Goal: Transaction & Acquisition: Purchase product/service

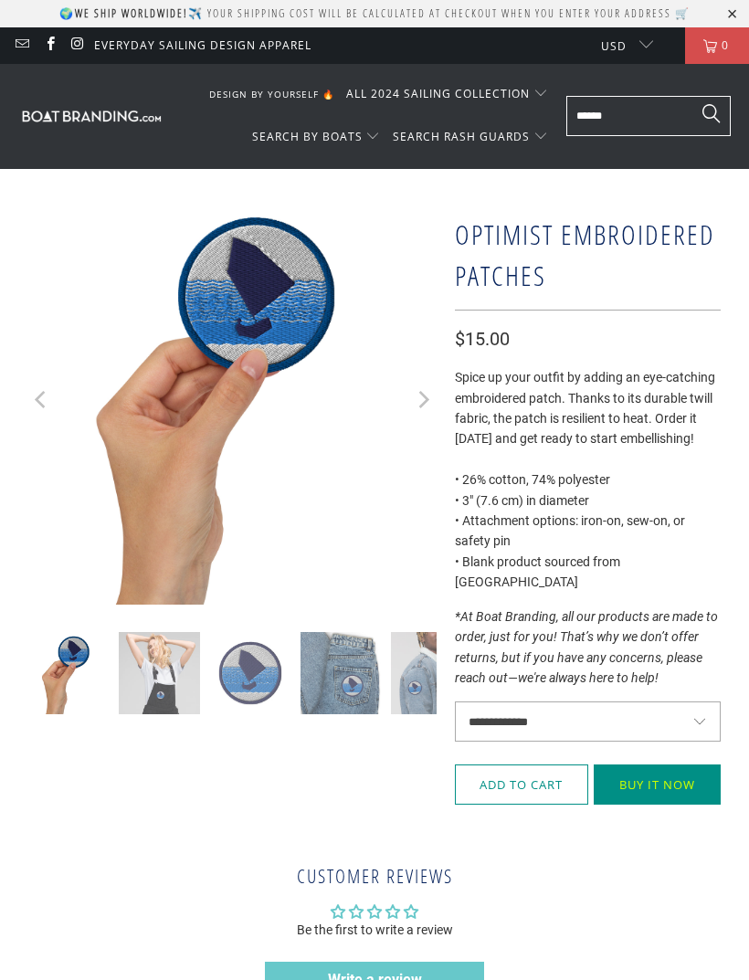
click at [662, 701] on select "**********" at bounding box center [588, 721] width 267 height 40
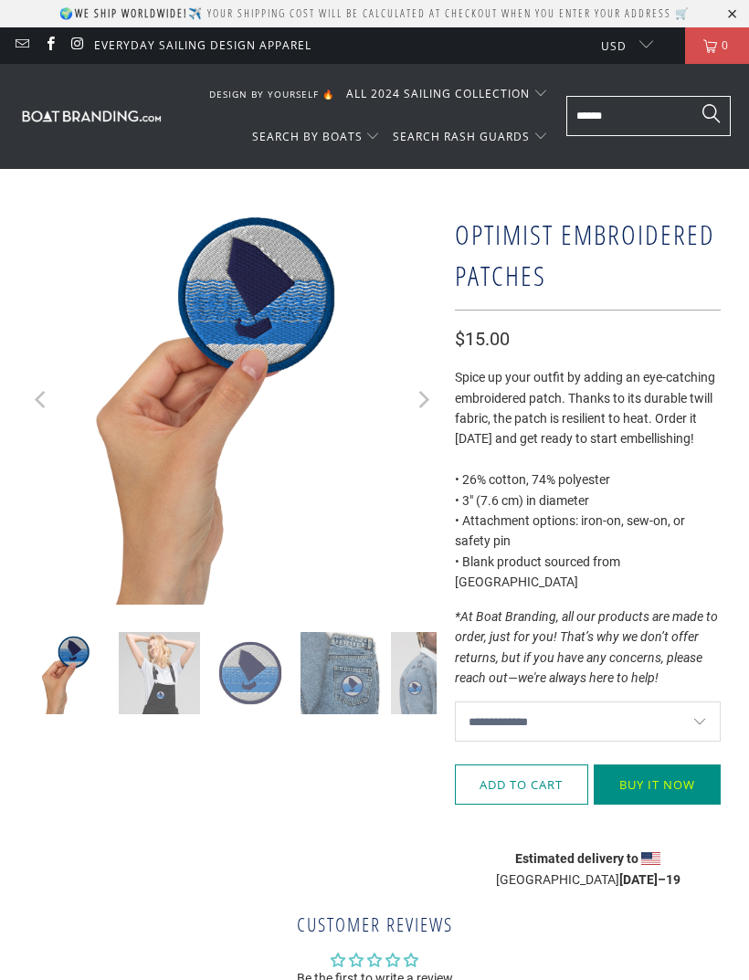
click at [512, 772] on button "Add to Cart" at bounding box center [521, 784] width 133 height 40
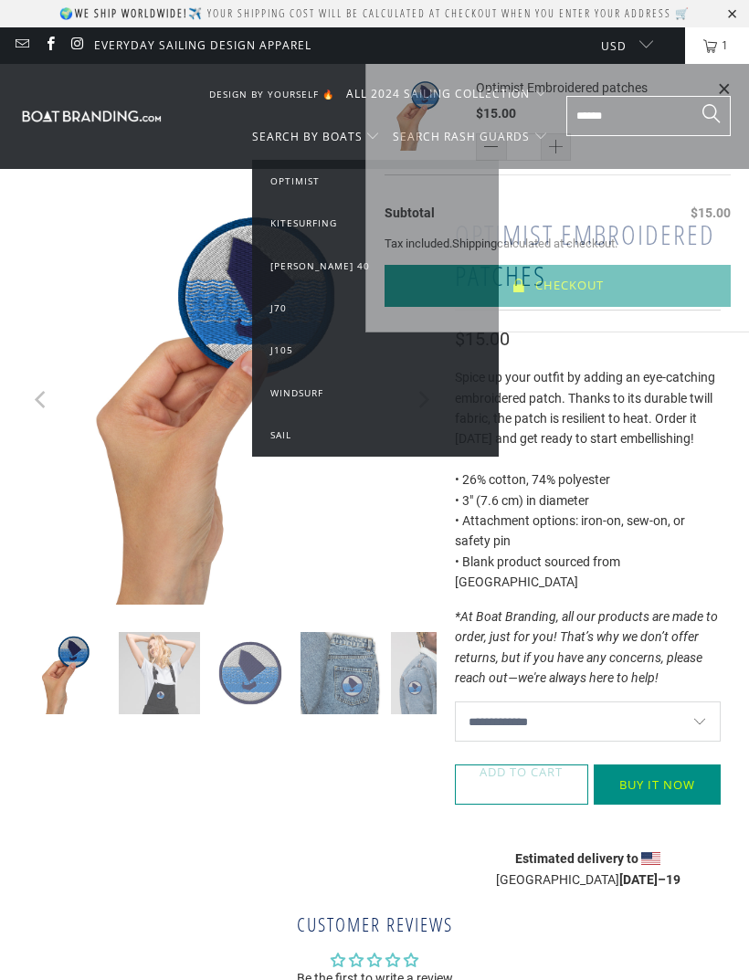
click at [306, 177] on span "Optimist" at bounding box center [294, 180] width 49 height 13
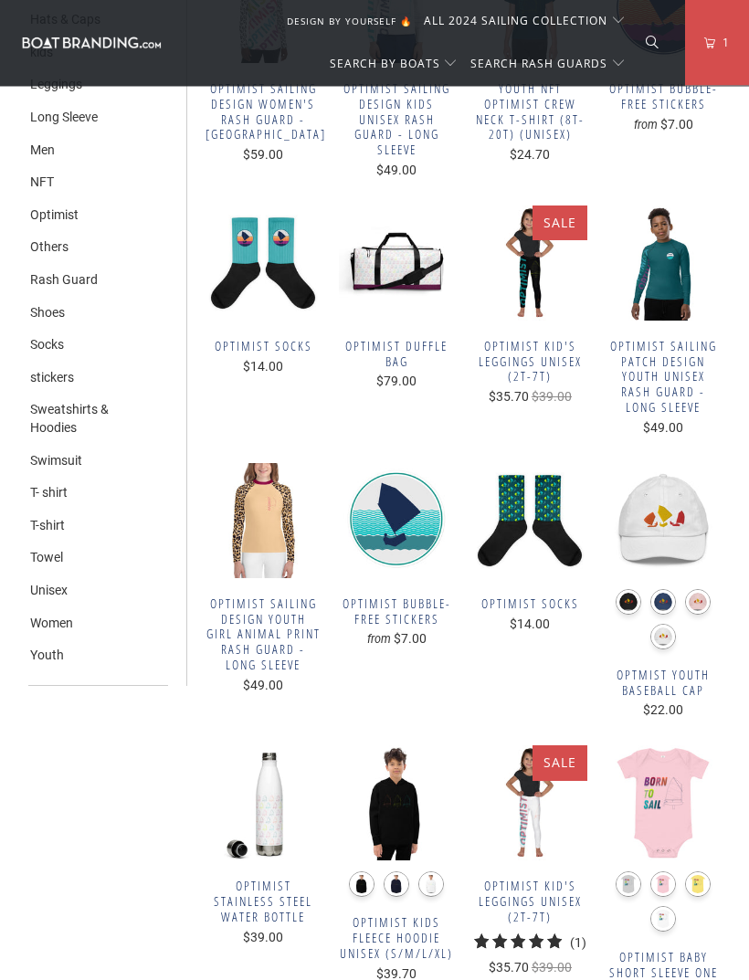
scroll to position [699, 0]
click at [531, 596] on span "Optimist Socks" at bounding box center [529, 604] width 115 height 16
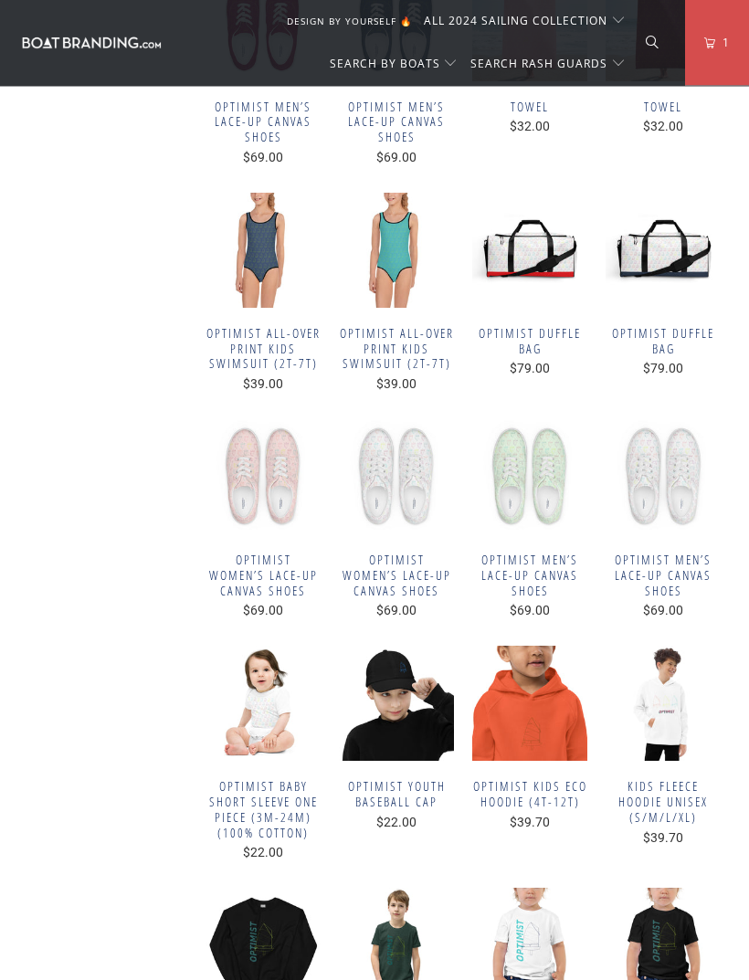
scroll to position [4594, 0]
click at [657, 779] on span "Kids fleece hoodie Unisex (S/M/L/XL)" at bounding box center [662, 802] width 115 height 46
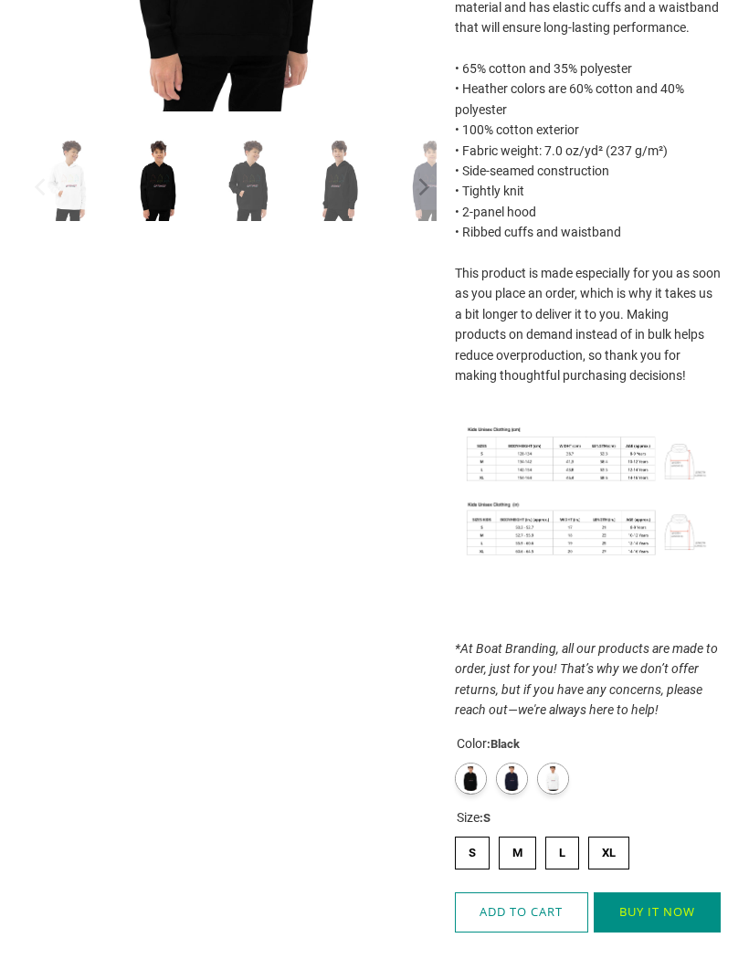
click at [515, 771] on label "Navy Blazer" at bounding box center [512, 778] width 32 height 32
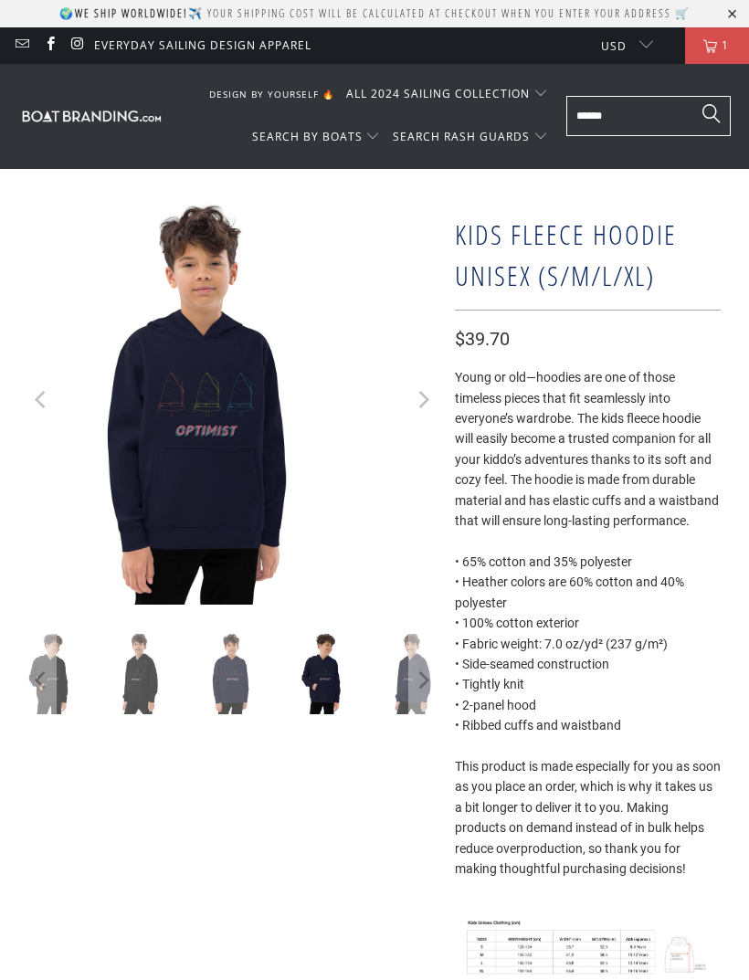
click at [321, 677] on img at bounding box center [322, 672] width 81 height 81
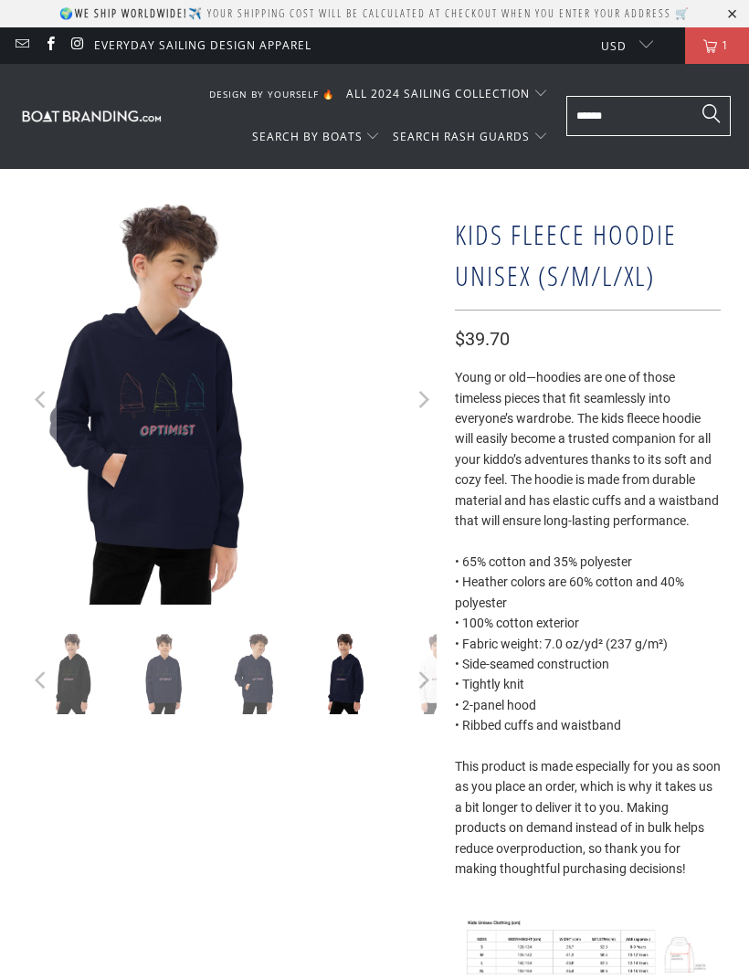
click at [488, 678] on img at bounding box center [528, 672] width 81 height 81
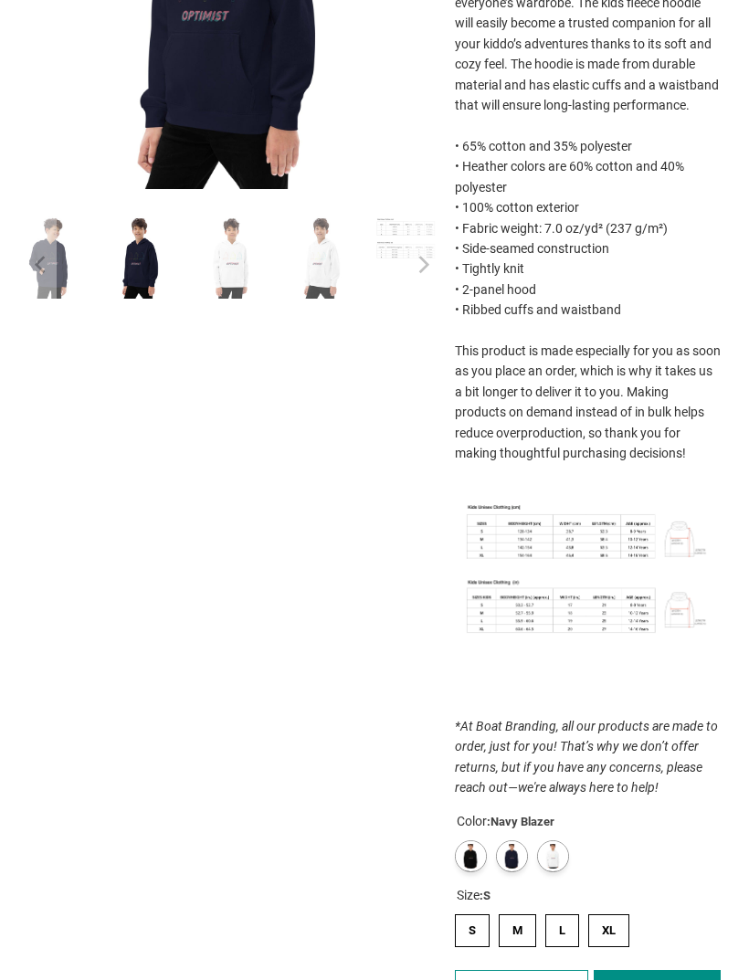
scroll to position [424, 0]
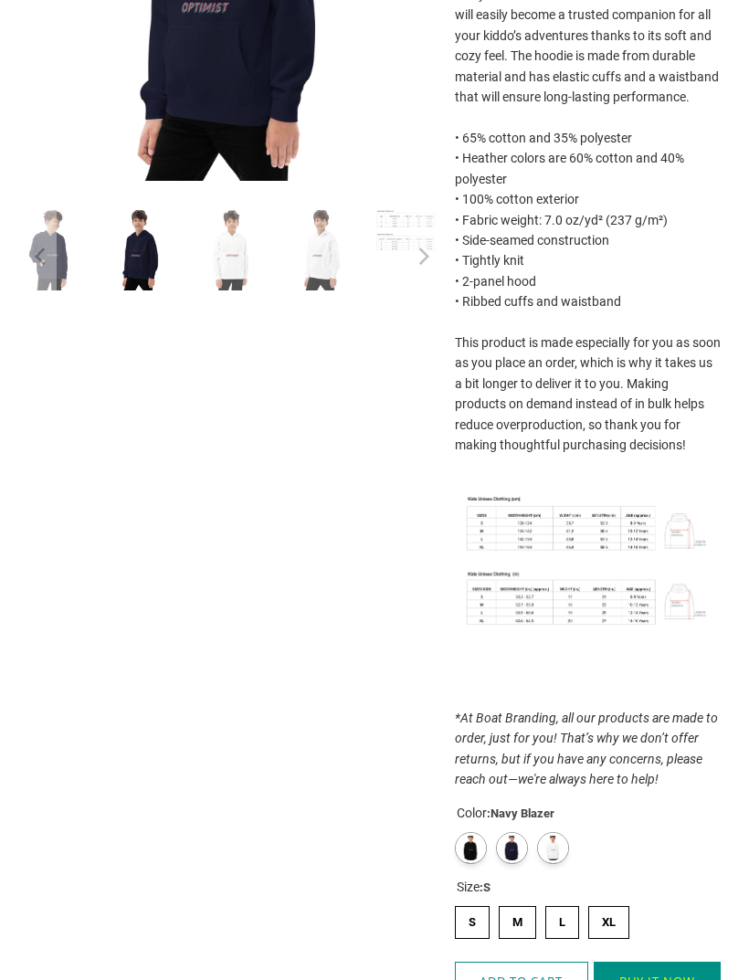
click at [553, 840] on label "White" at bounding box center [553, 848] width 32 height 32
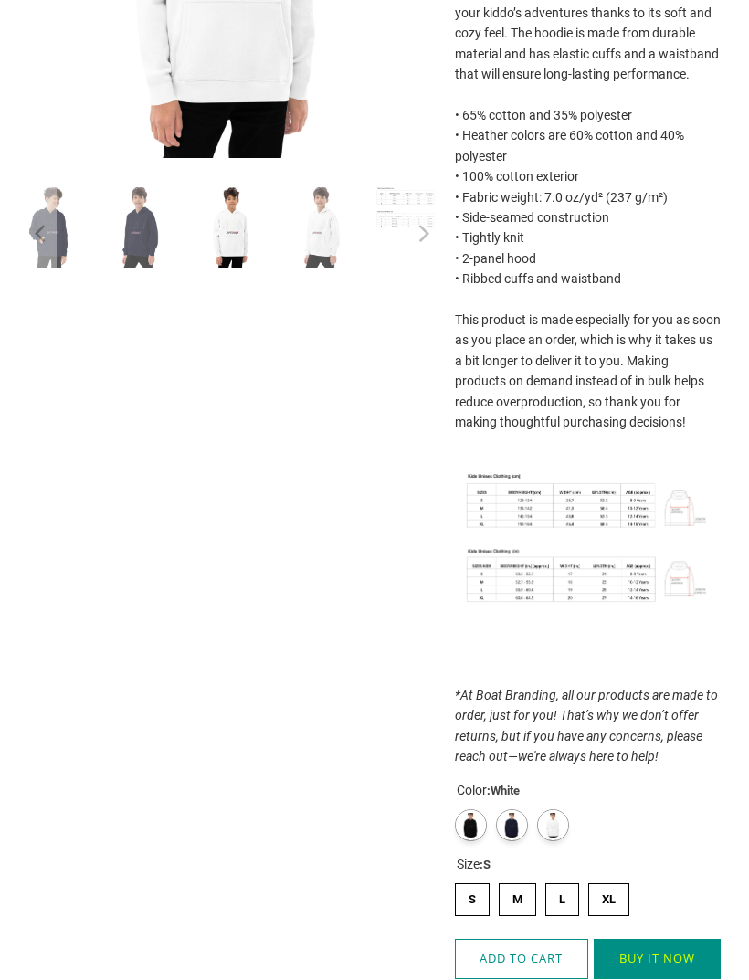
click at [514, 815] on label "Navy Blazer" at bounding box center [512, 825] width 32 height 32
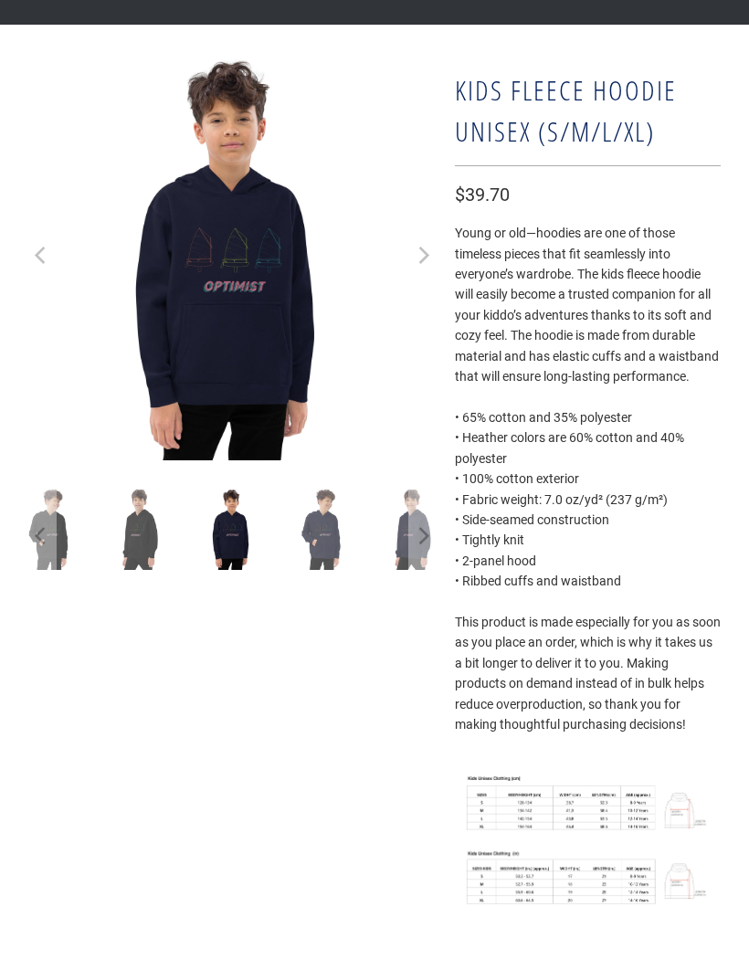
scroll to position [238, 0]
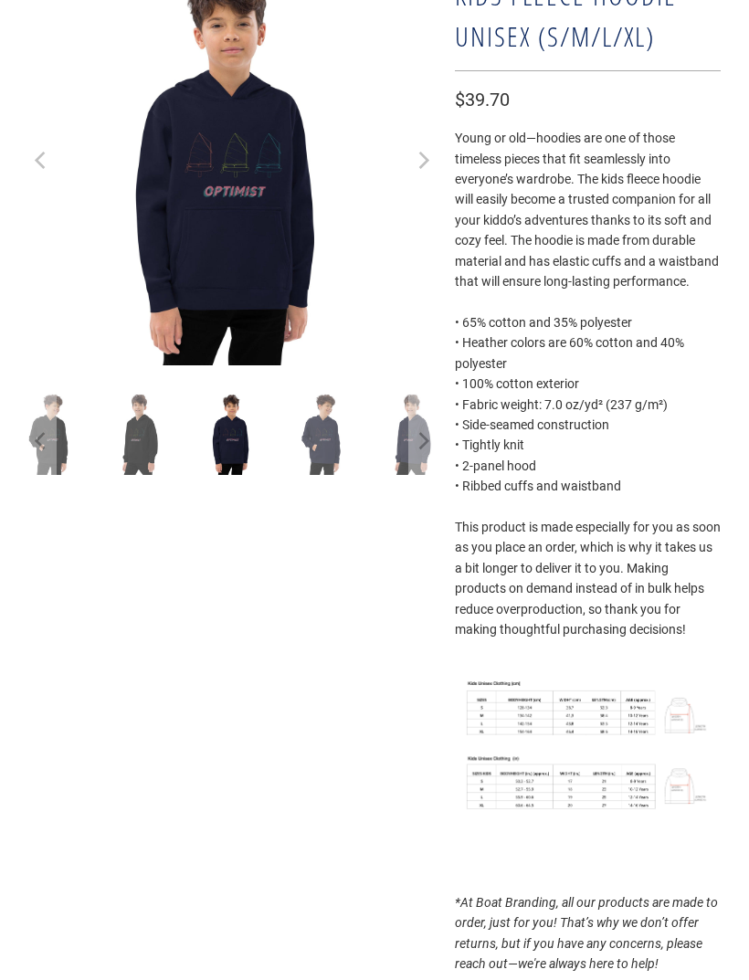
click at [592, 703] on img at bounding box center [588, 747] width 267 height 144
click at [609, 693] on img at bounding box center [588, 747] width 267 height 144
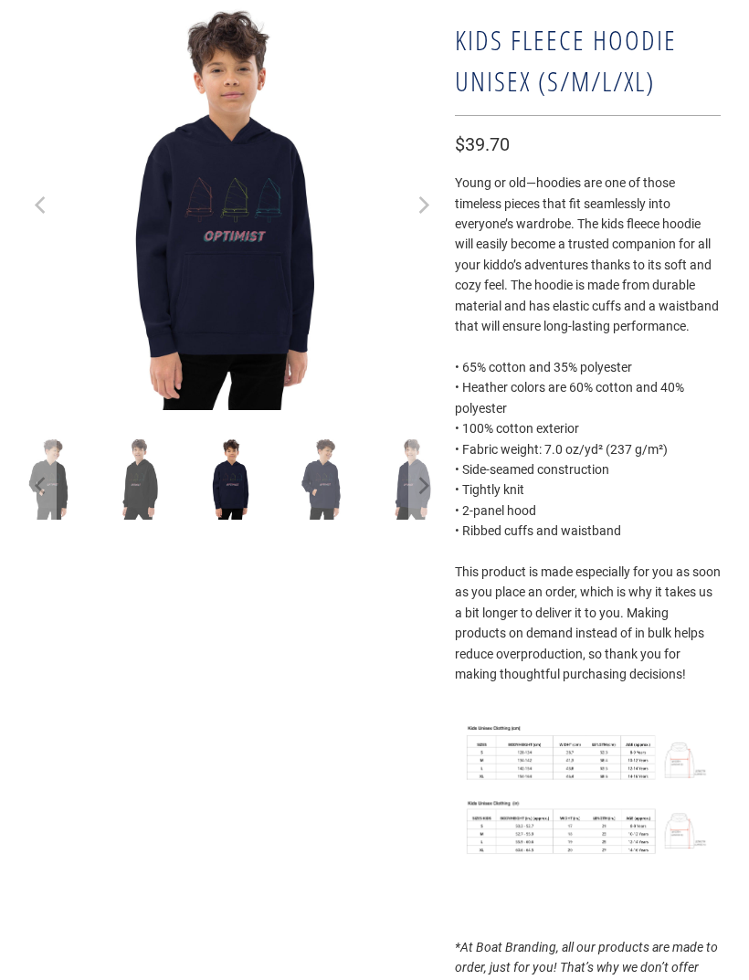
scroll to position [0, 0]
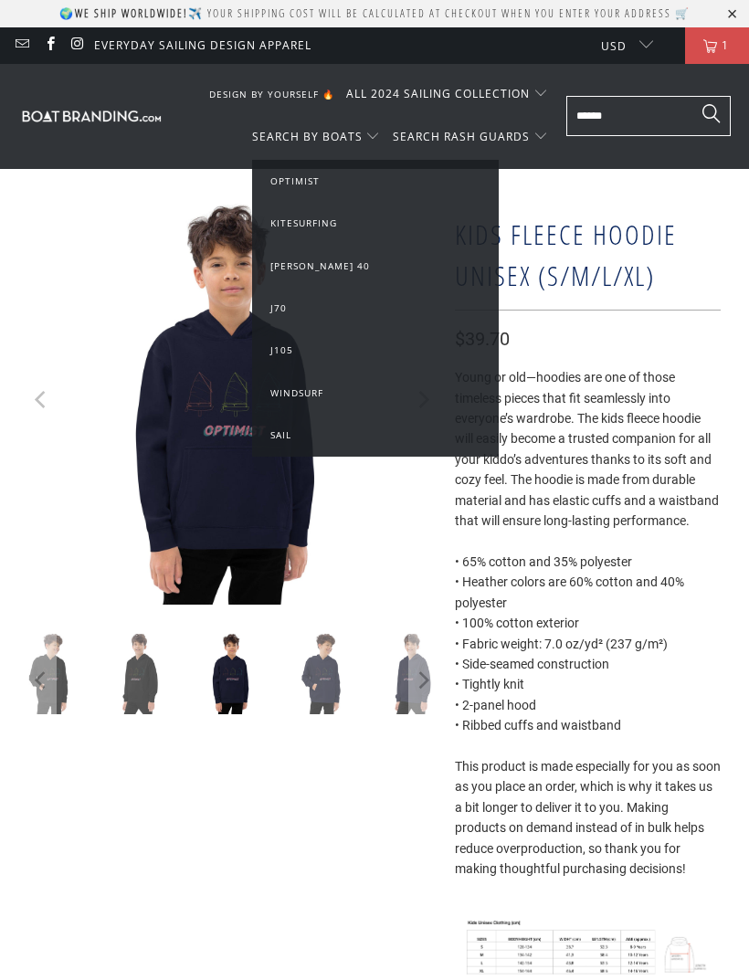
click at [624, 109] on input "text" at bounding box center [648, 116] width 164 height 40
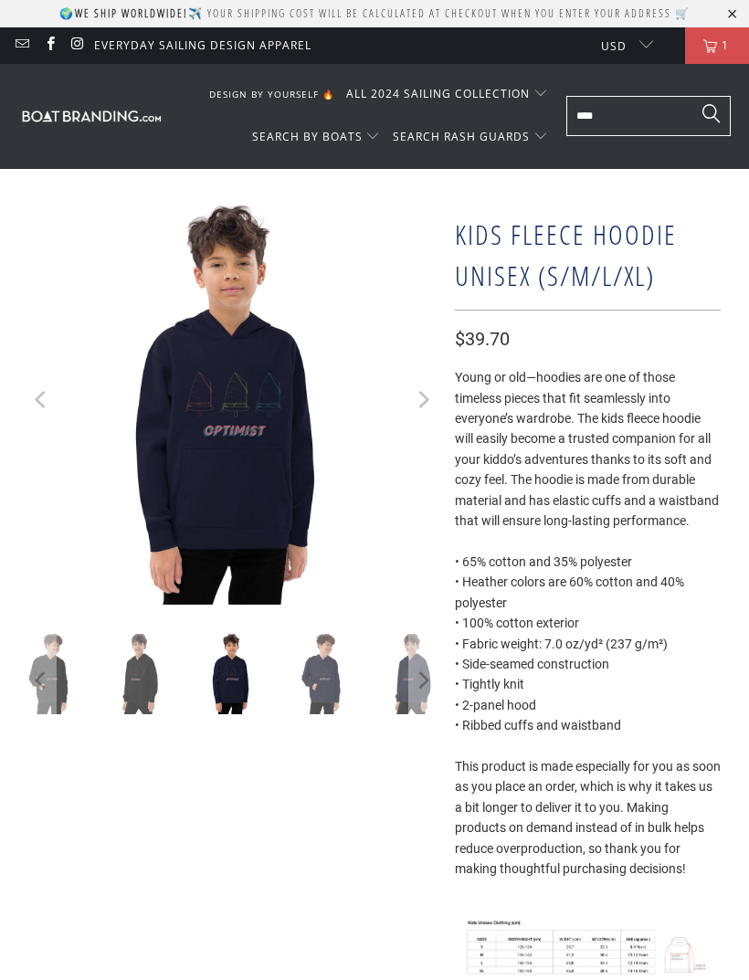
type input "****"
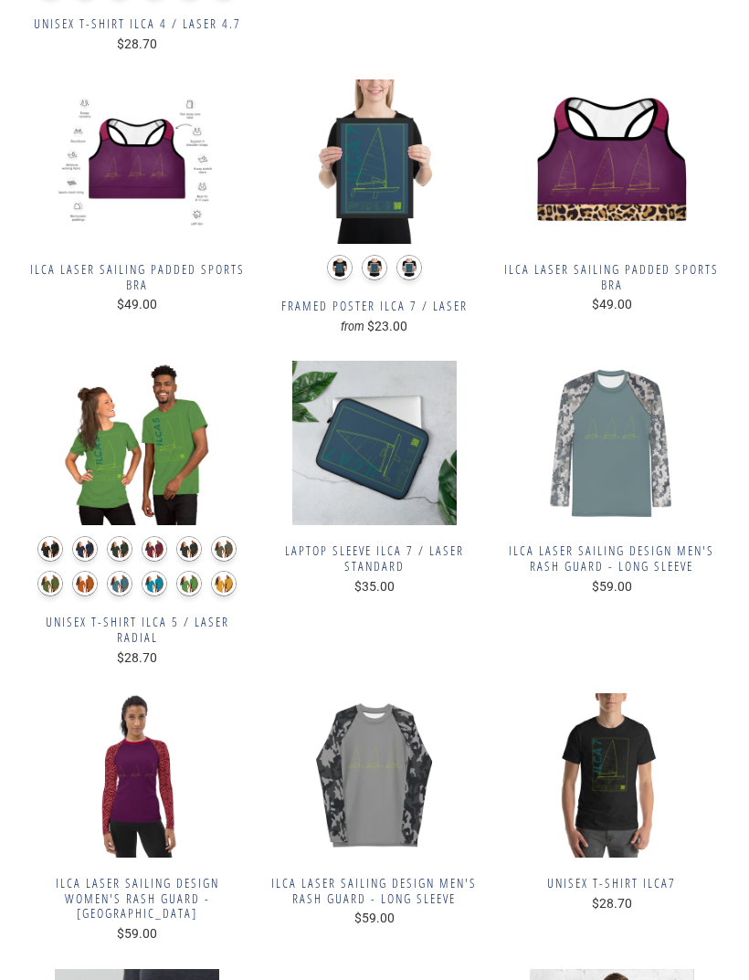
scroll to position [584, 0]
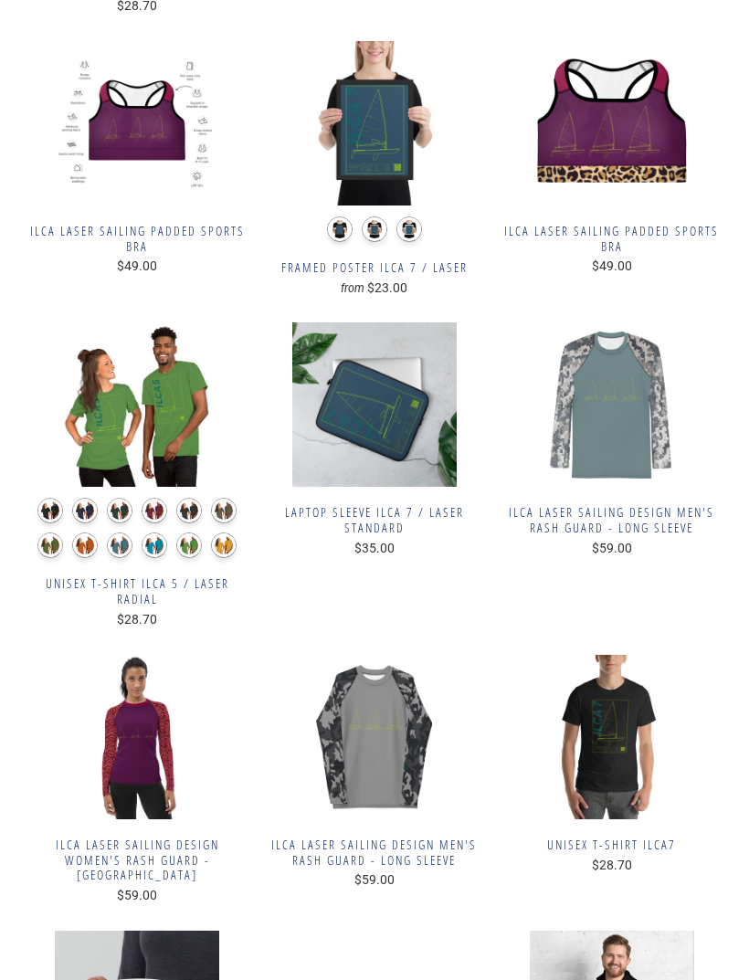
click at [626, 857] on span "$28.70" at bounding box center [612, 864] width 40 height 15
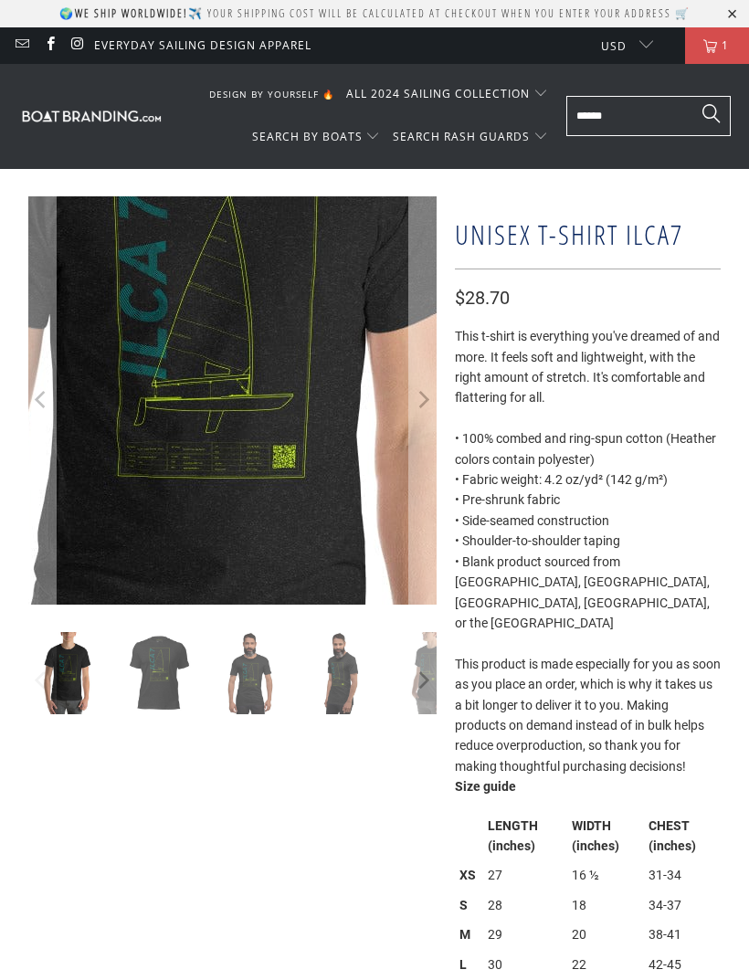
click at [238, 407] on img at bounding box center [224, 390] width 913 height 913
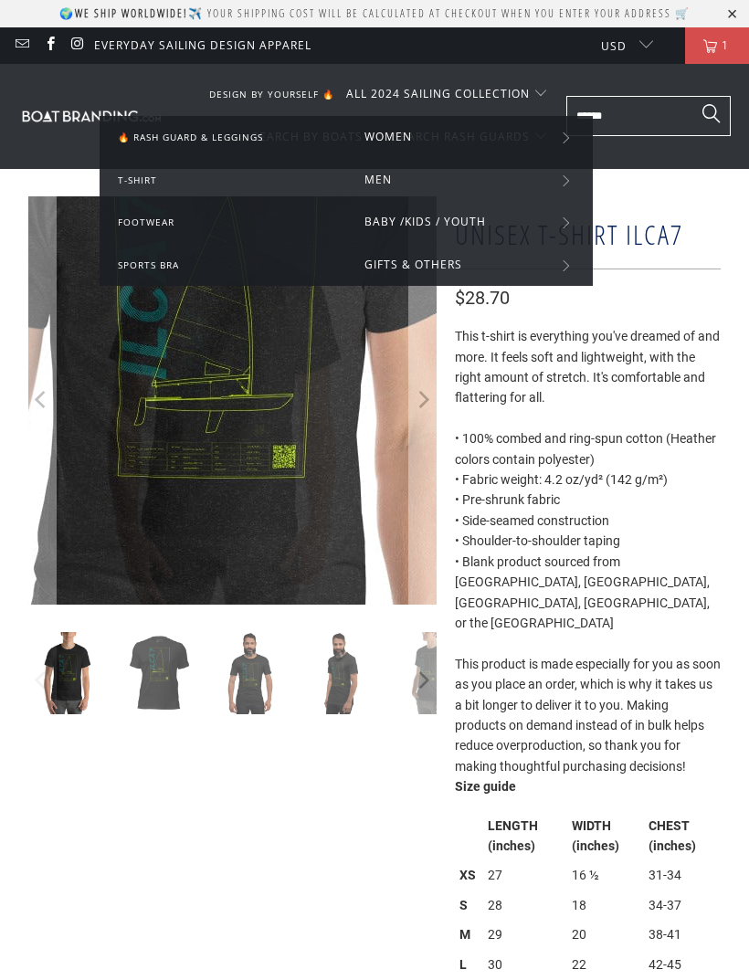
click at [213, 183] on link "T-shirt" at bounding box center [223, 180] width 210 height 20
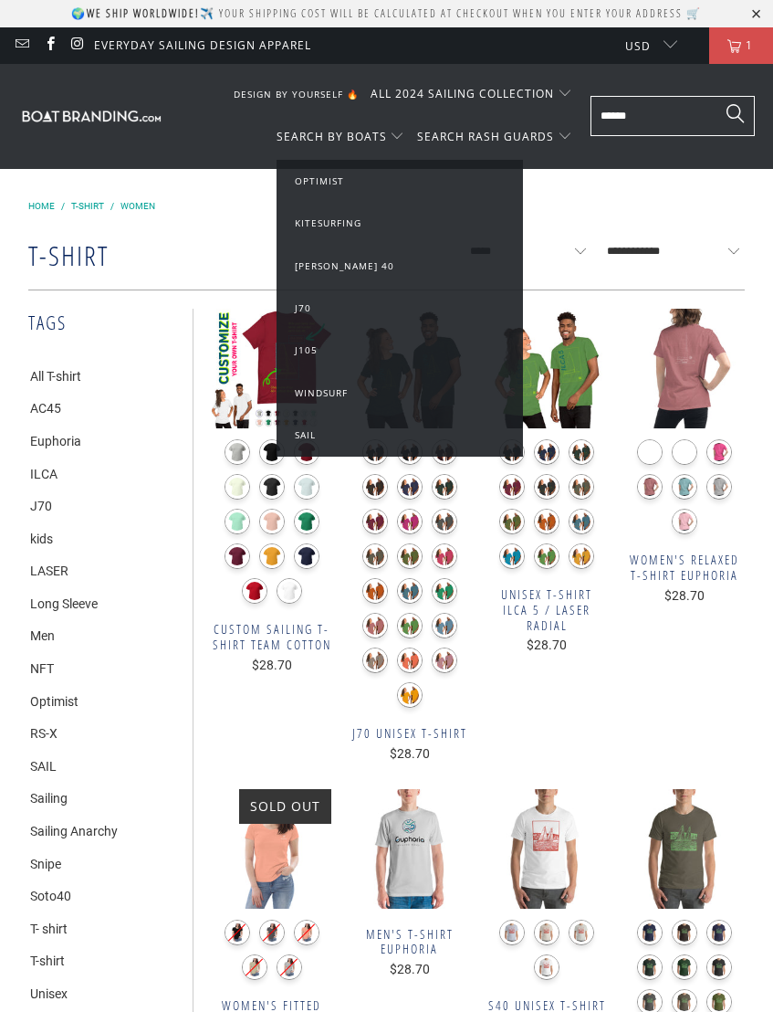
click at [350, 187] on link "Optimist" at bounding box center [400, 181] width 210 height 20
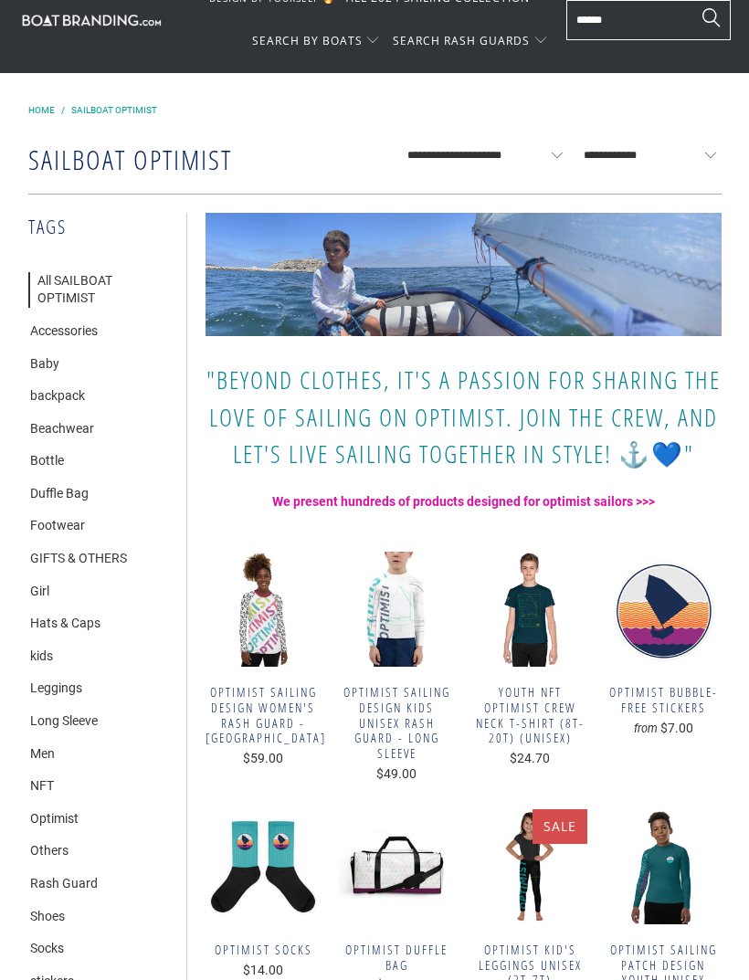
scroll to position [96, 0]
click at [527, 705] on span "Youth NFT Optimist crew neck t-shirt (8T-20T) (Unisex)" at bounding box center [529, 715] width 115 height 61
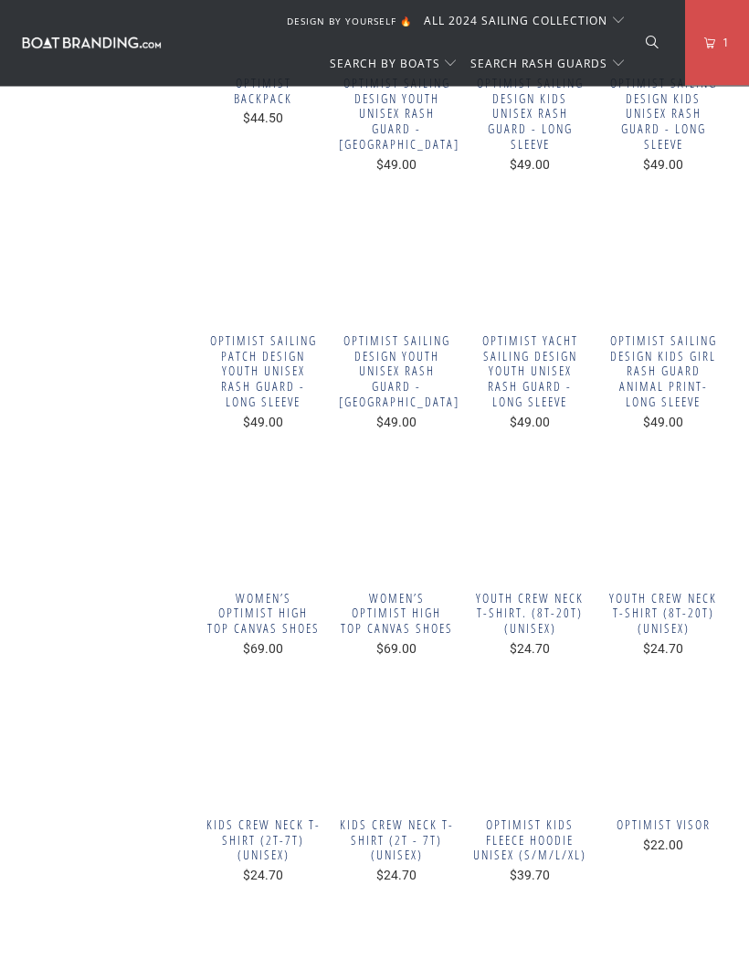
scroll to position [2213, 0]
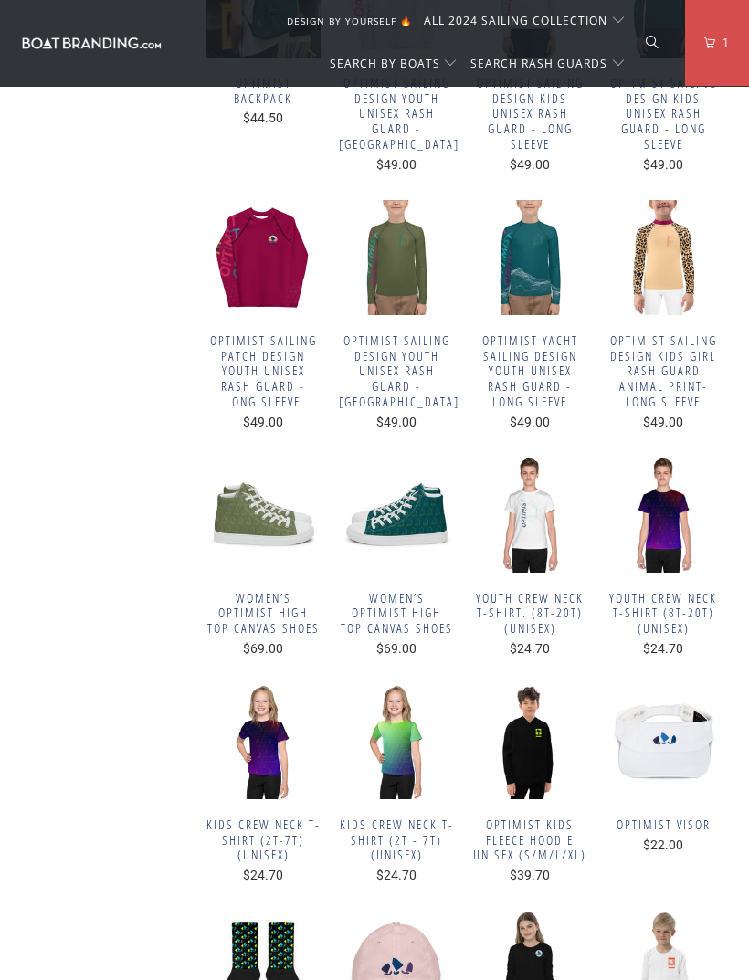
click at [248, 817] on span "Kids crew neck t-shirt (2T-7T) (UNISEX)" at bounding box center [262, 840] width 115 height 46
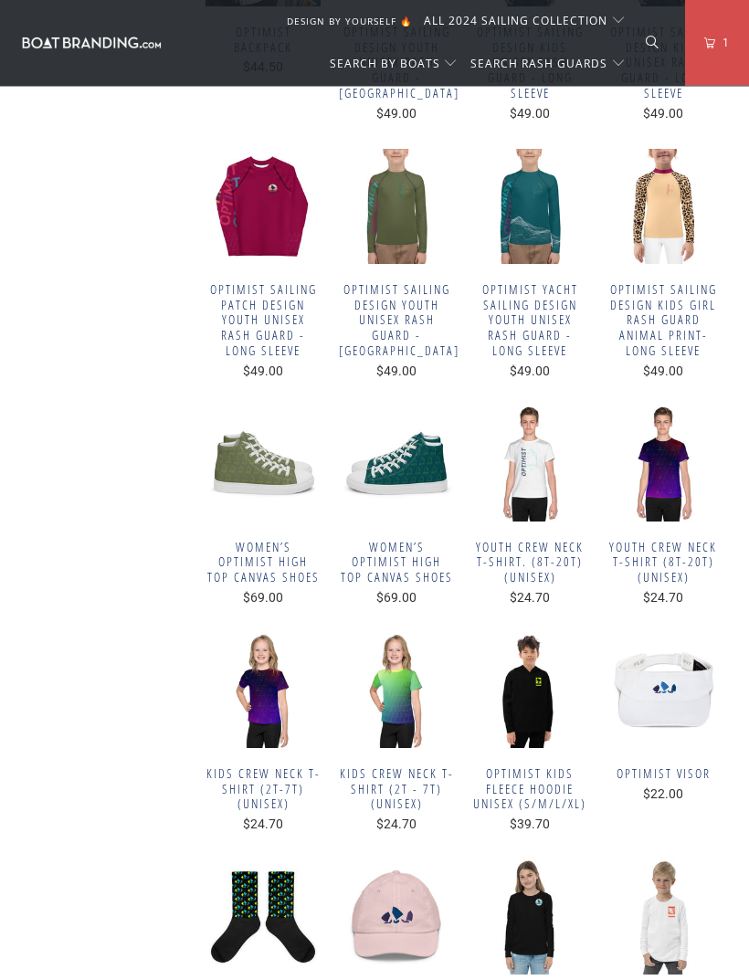
scroll to position [2264, 0]
click at [542, 766] on span "Optimist Kids fleece hoodie Unisex (S/M/L/XL)" at bounding box center [529, 789] width 115 height 46
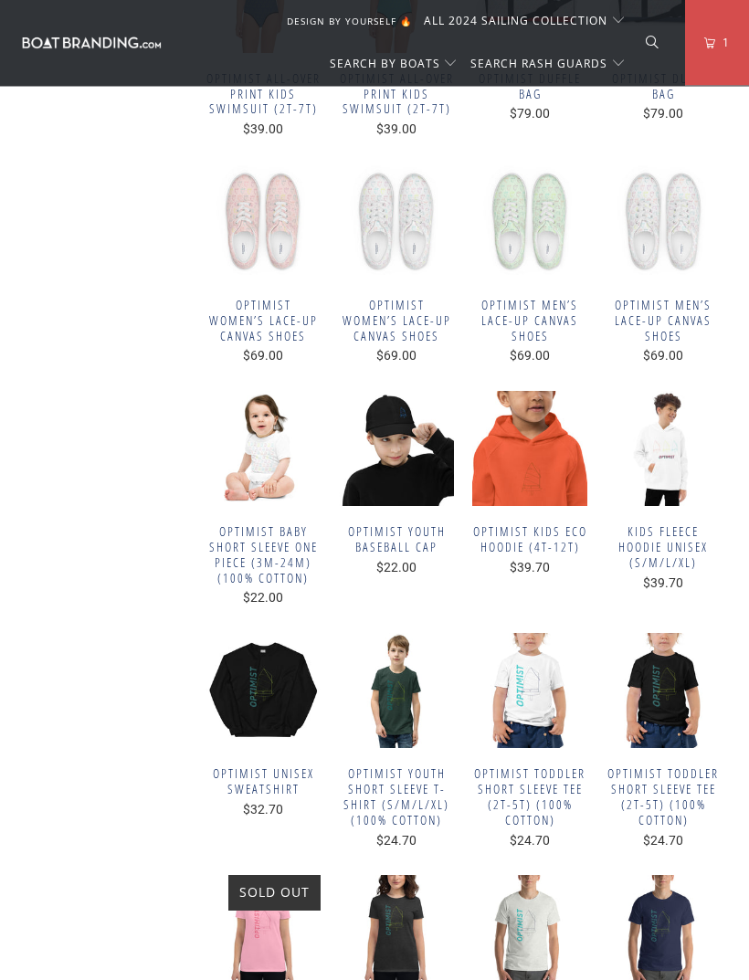
scroll to position [4849, 0]
click at [408, 766] on span "Optimist Youth Short Sleeve T-Shirt (S/M/L/XL) (100% Cotton)" at bounding box center [396, 796] width 115 height 61
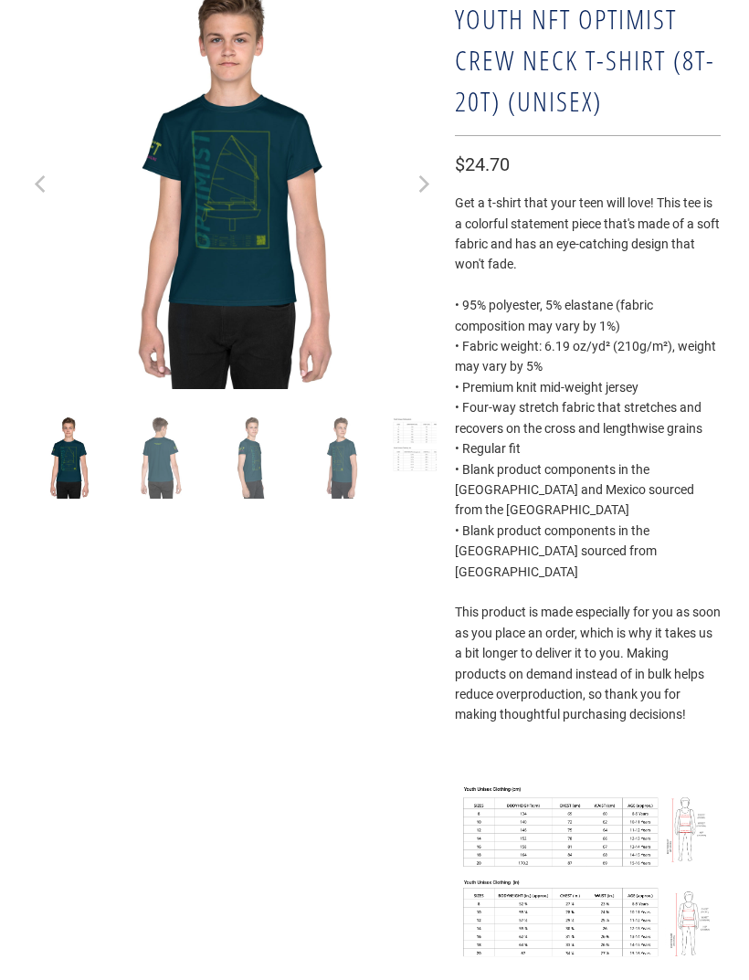
scroll to position [215, 0]
click at [68, 458] on img at bounding box center [68, 456] width 81 height 81
click at [83, 470] on img at bounding box center [68, 456] width 81 height 81
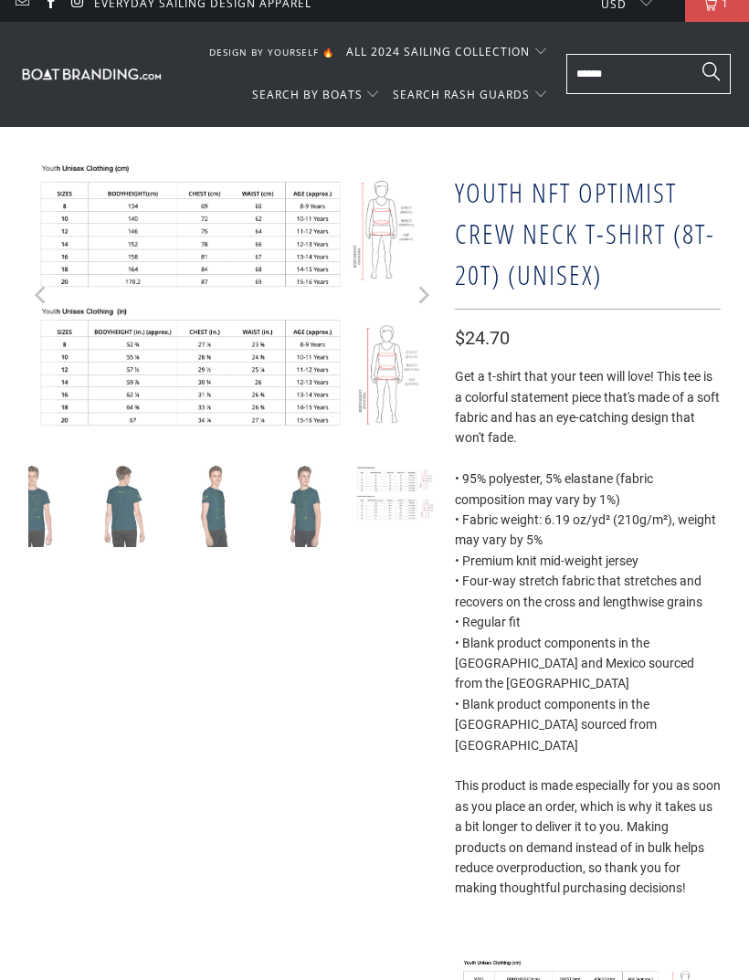
scroll to position [0, 0]
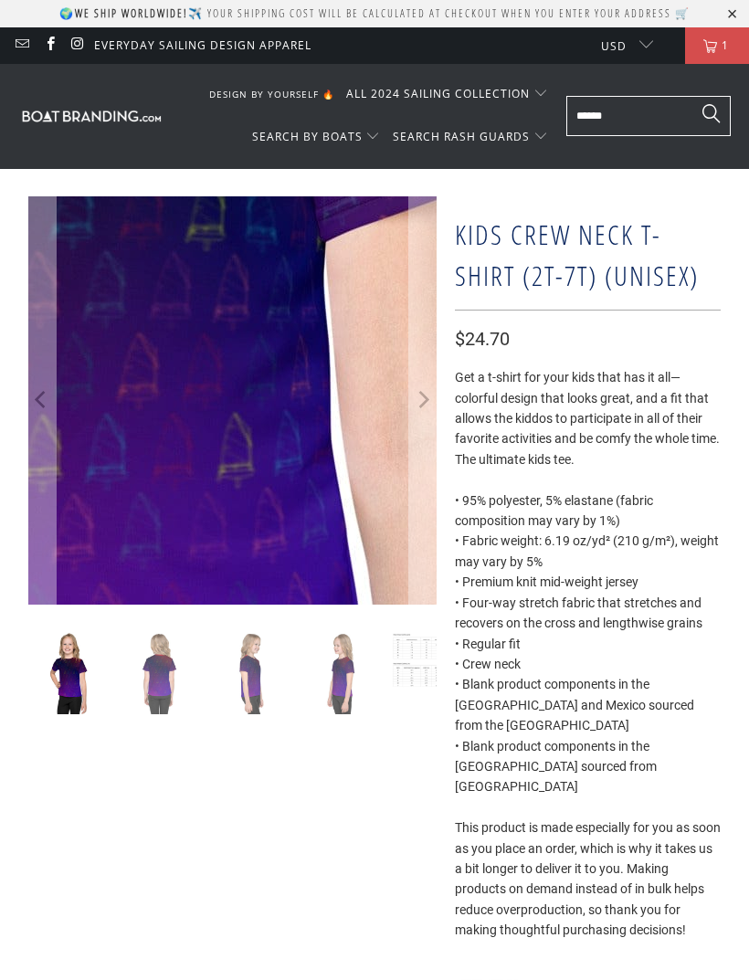
click at [272, 449] on img at bounding box center [93, 228] width 1826 height 1826
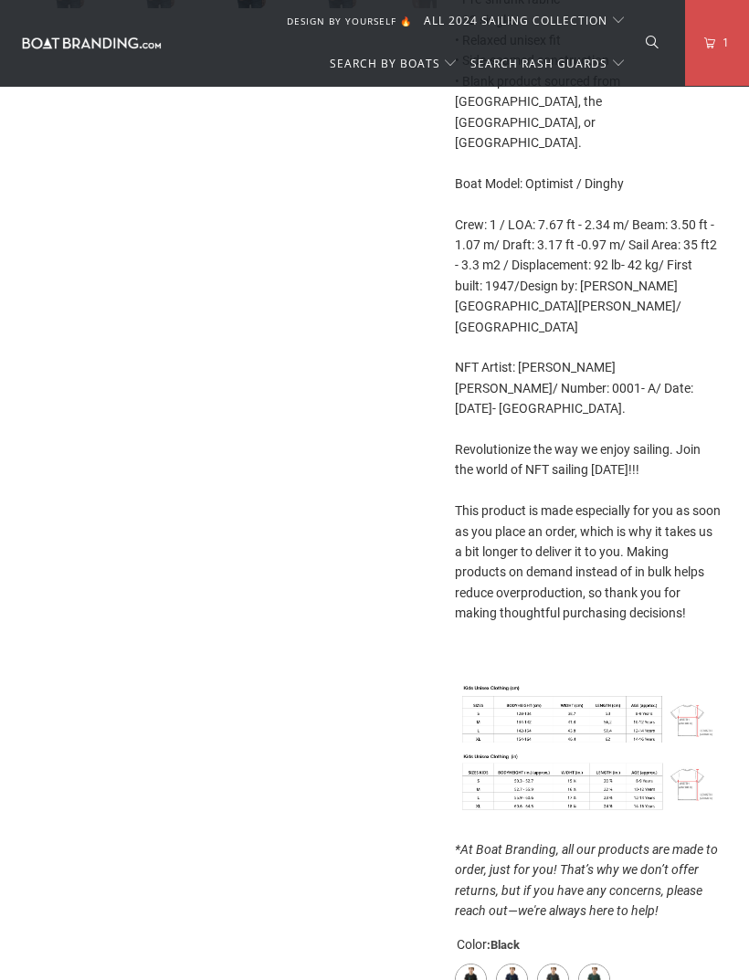
scroll to position [704, 0]
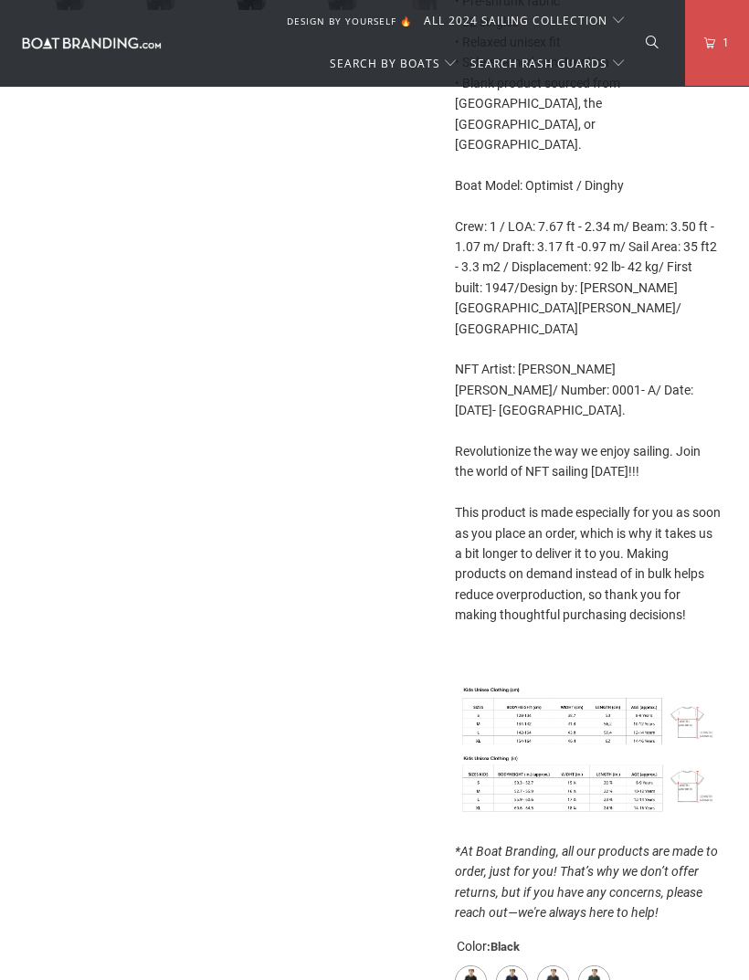
click at [507, 965] on label "Navy" at bounding box center [512, 981] width 32 height 32
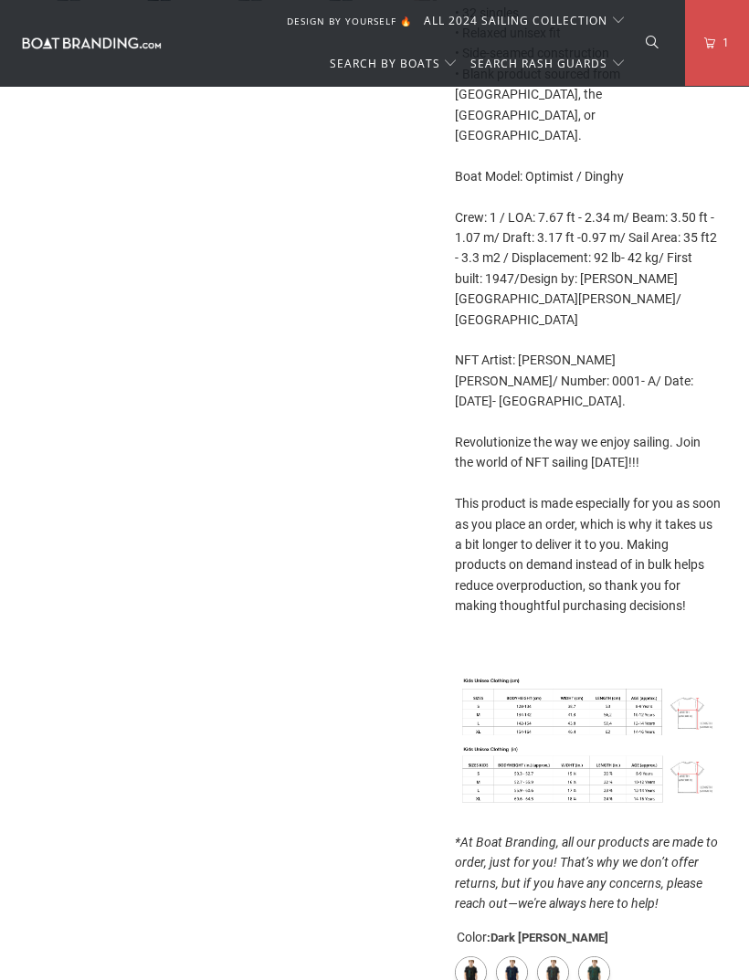
scroll to position [714, 0]
click at [590, 955] on label "Heather Forest" at bounding box center [594, 971] width 32 height 32
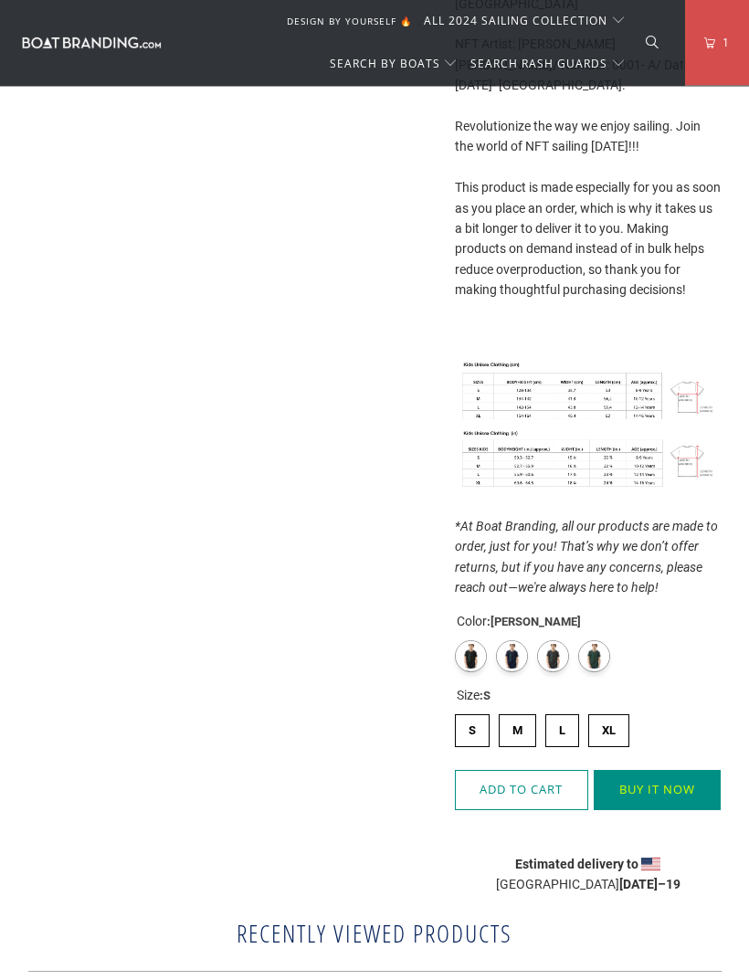
scroll to position [1029, 0]
click at [546, 640] on label "Dark Grey Heather" at bounding box center [553, 656] width 32 height 32
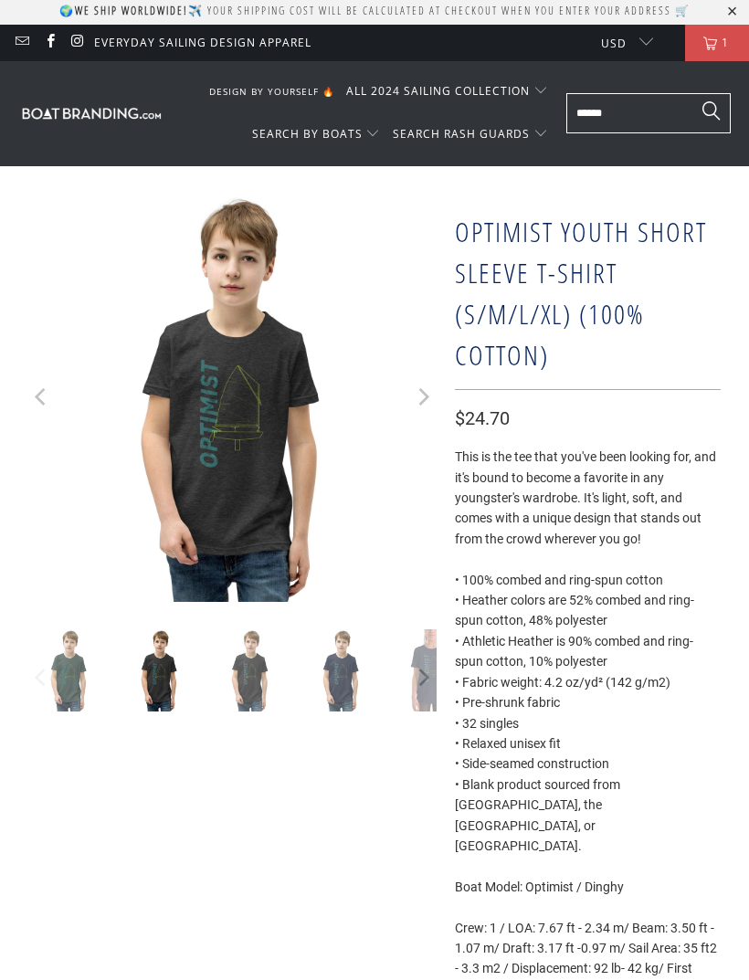
scroll to position [5, 0]
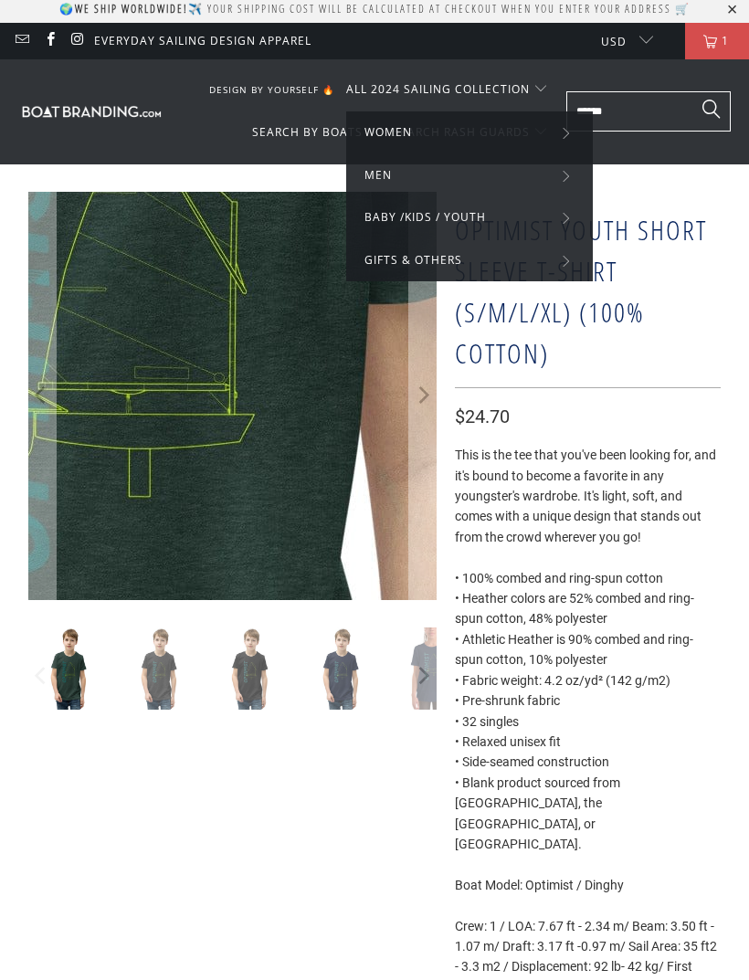
click at [275, 97] on link "DESIGN BY YOURSELF 🔥" at bounding box center [271, 89] width 125 height 43
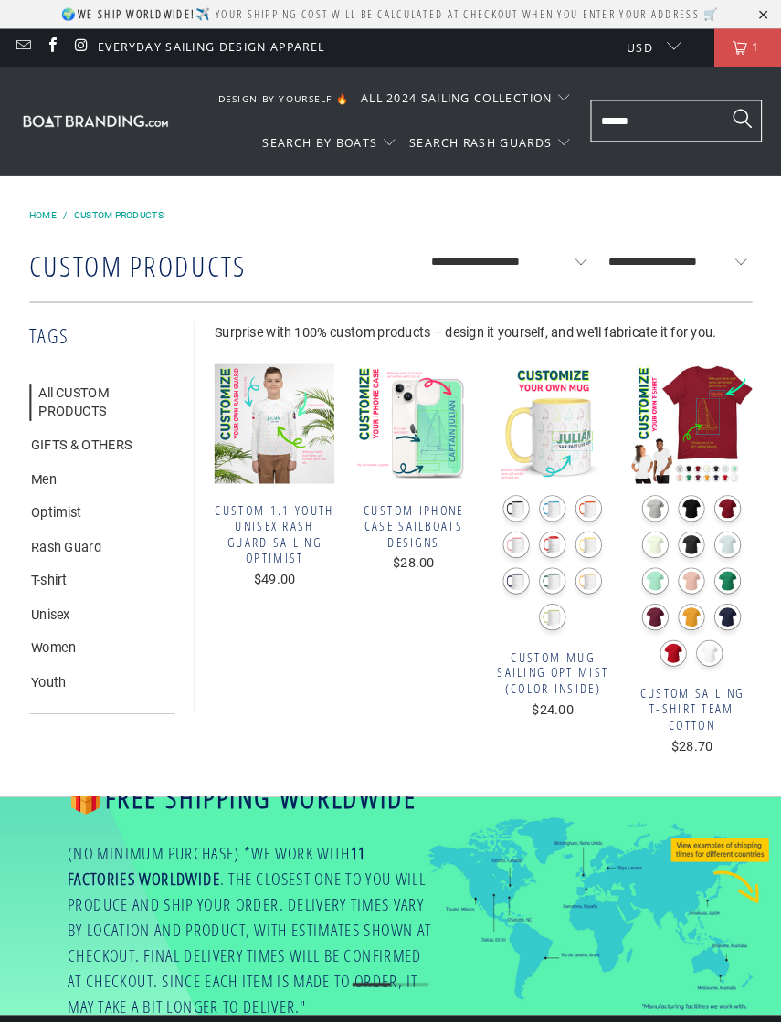
scroll to position [5, 0]
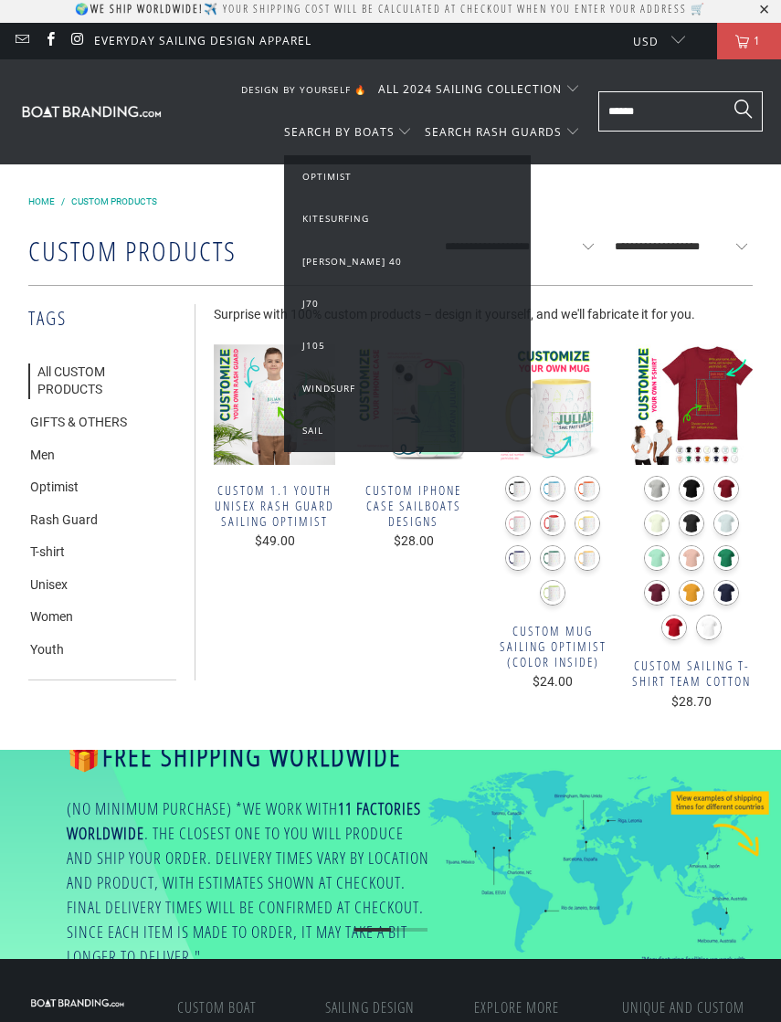
click at [335, 175] on span "Optimist" at bounding box center [326, 176] width 49 height 13
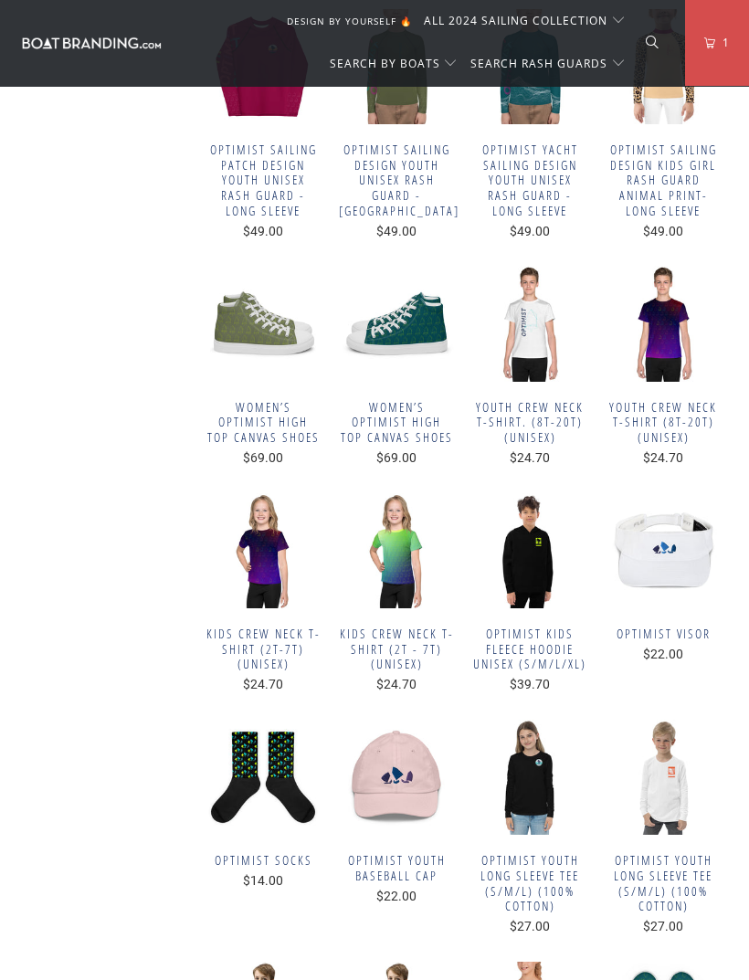
scroll to position [2388, 0]
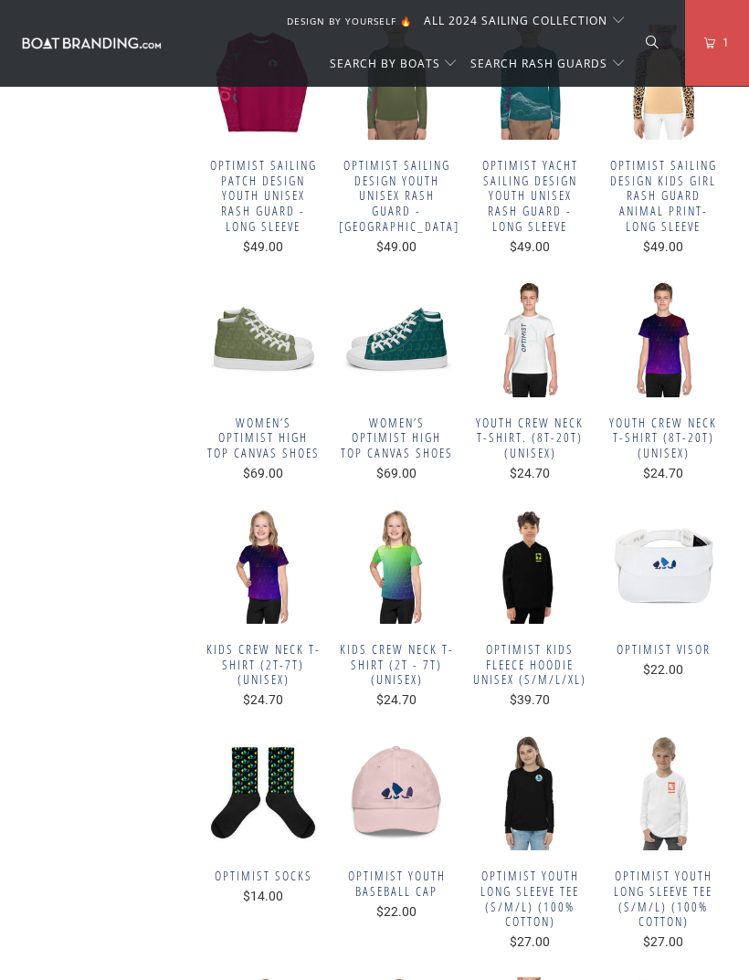
click at [406, 415] on span "Women’s Optimist high top canvas shoes" at bounding box center [396, 438] width 115 height 46
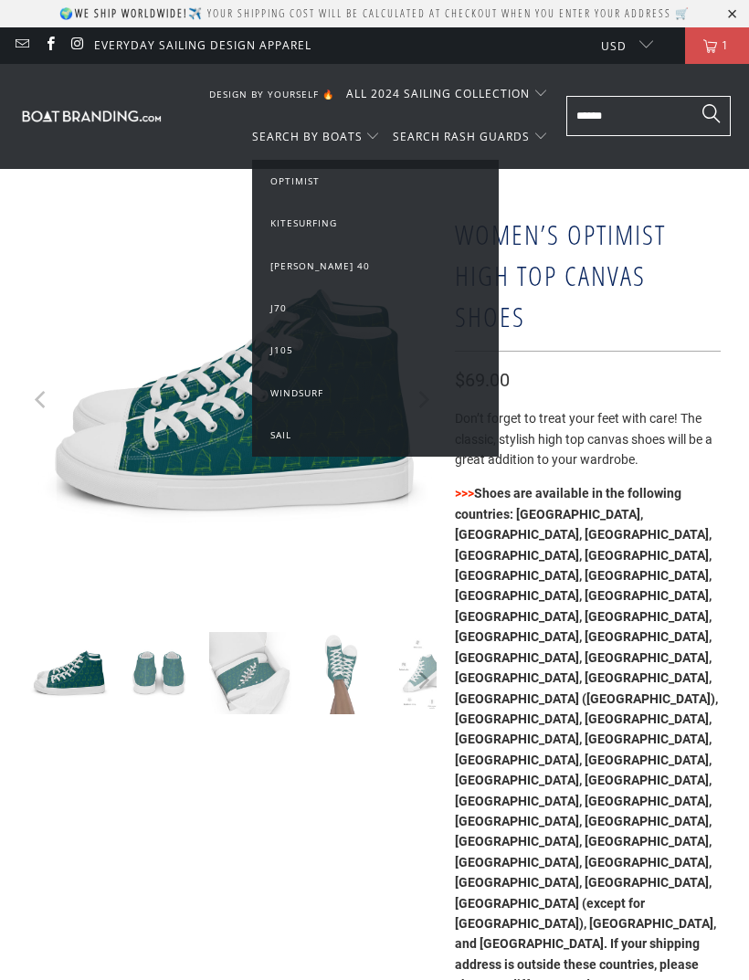
click at [307, 187] on link "Optimist" at bounding box center [375, 181] width 210 height 20
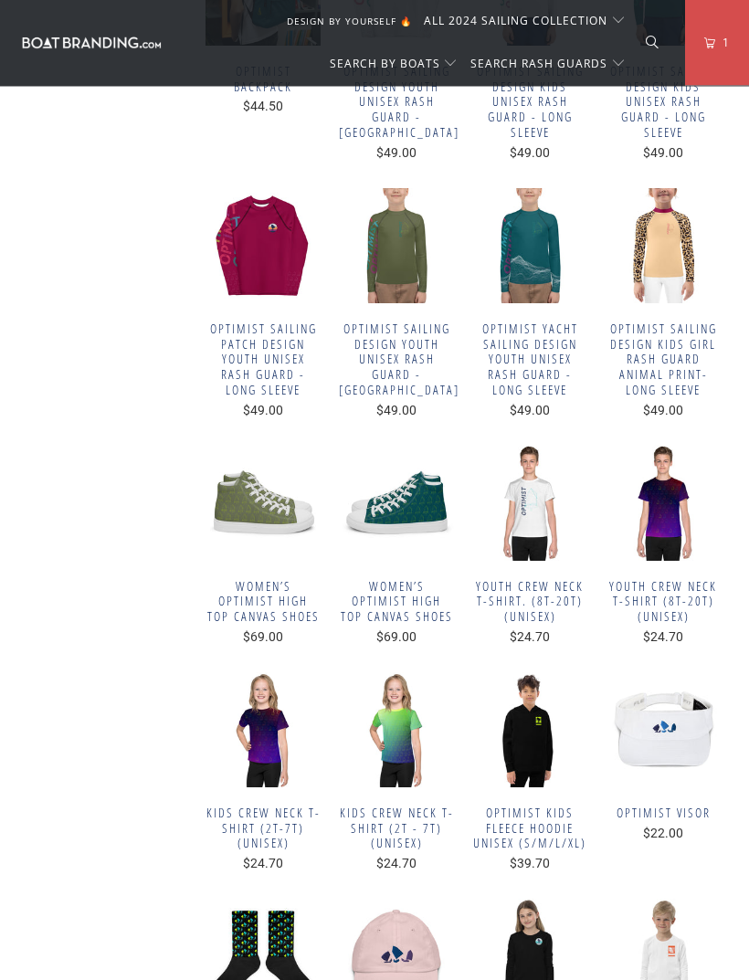
scroll to position [2225, 0]
click at [677, 579] on span "Youth crew neck t-shirt (8T-20T) (Unisex)" at bounding box center [662, 602] width 115 height 46
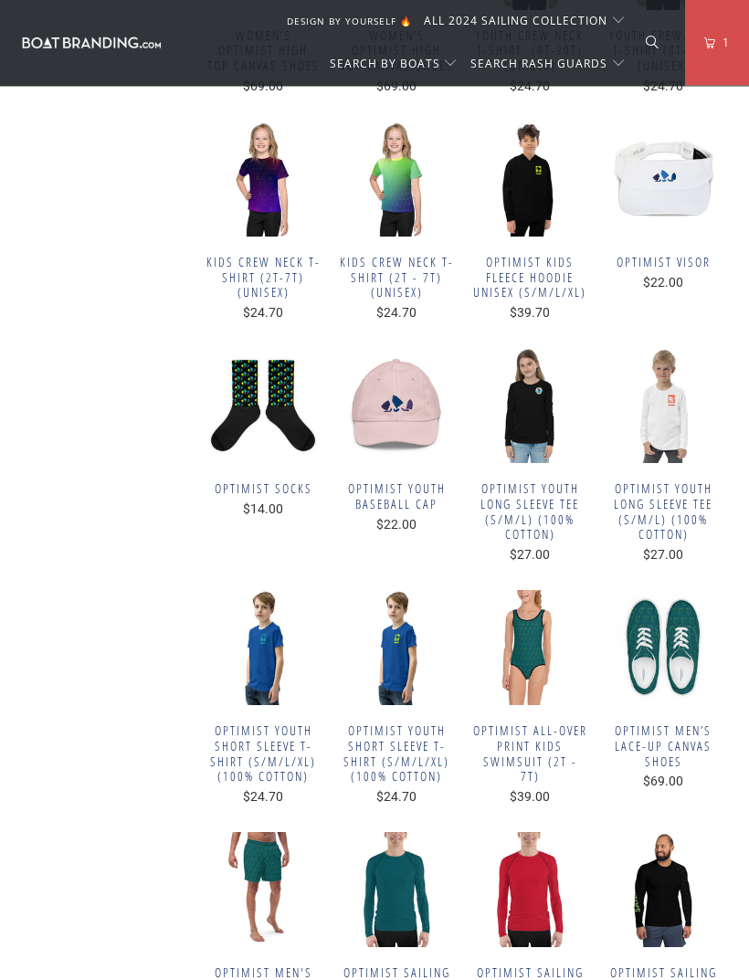
scroll to position [2810, 0]
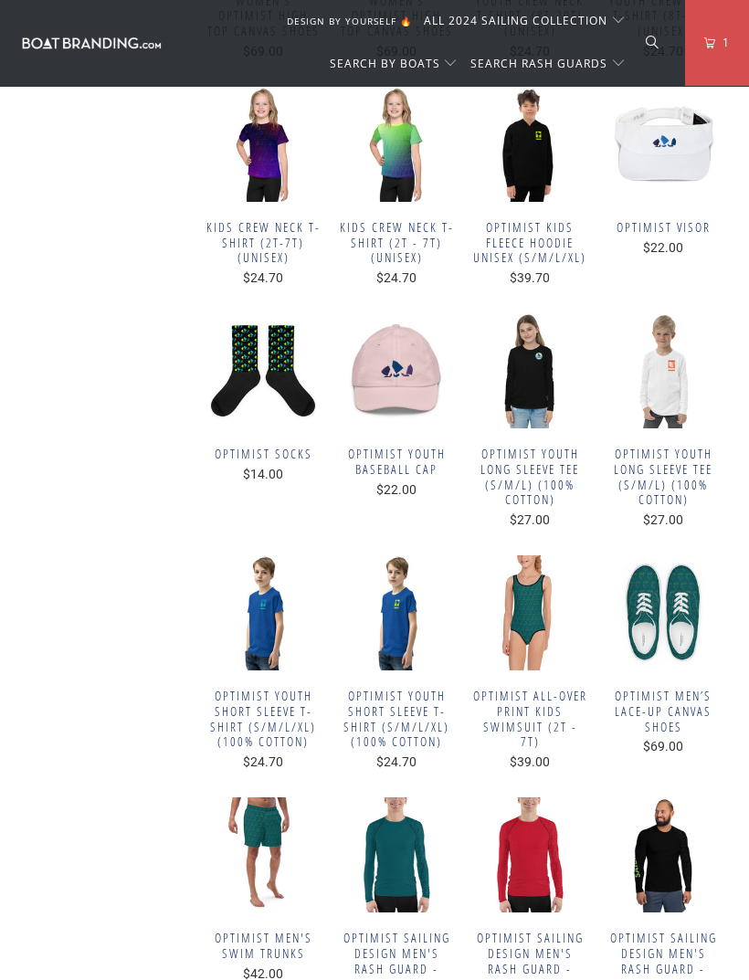
click at [396, 688] on span "Optimist Youth Short Sleeve T-Shirt (S/M/L/XL) (100% Cotton)" at bounding box center [396, 718] width 115 height 61
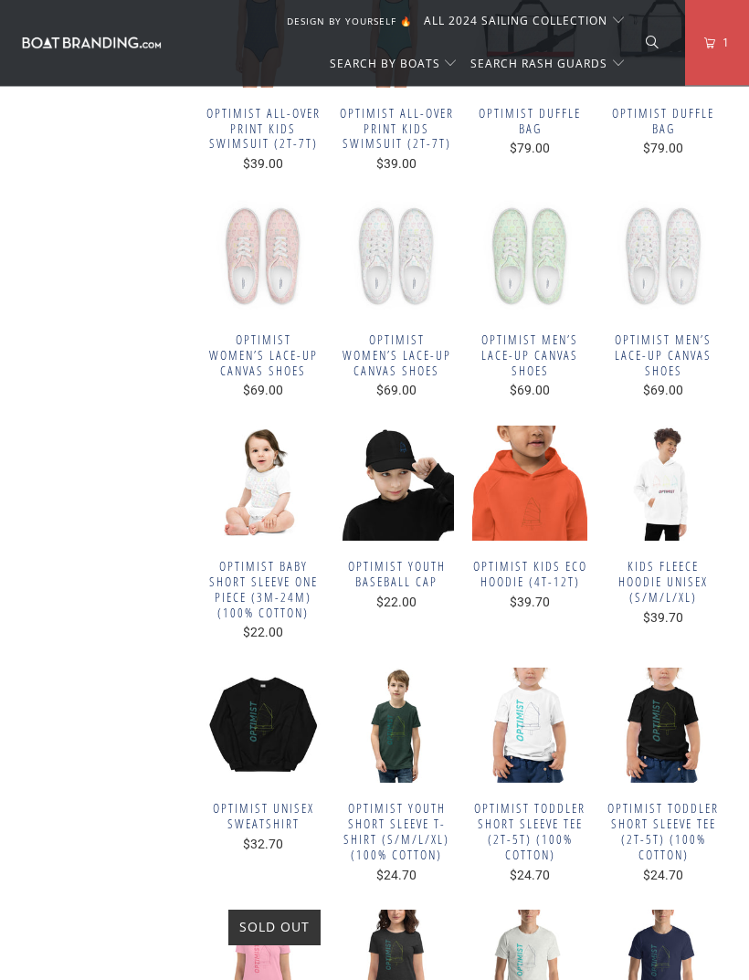
scroll to position [4814, 0]
click at [528, 332] on span "Optimist Men’s lace-up canvas shoes" at bounding box center [529, 355] width 115 height 46
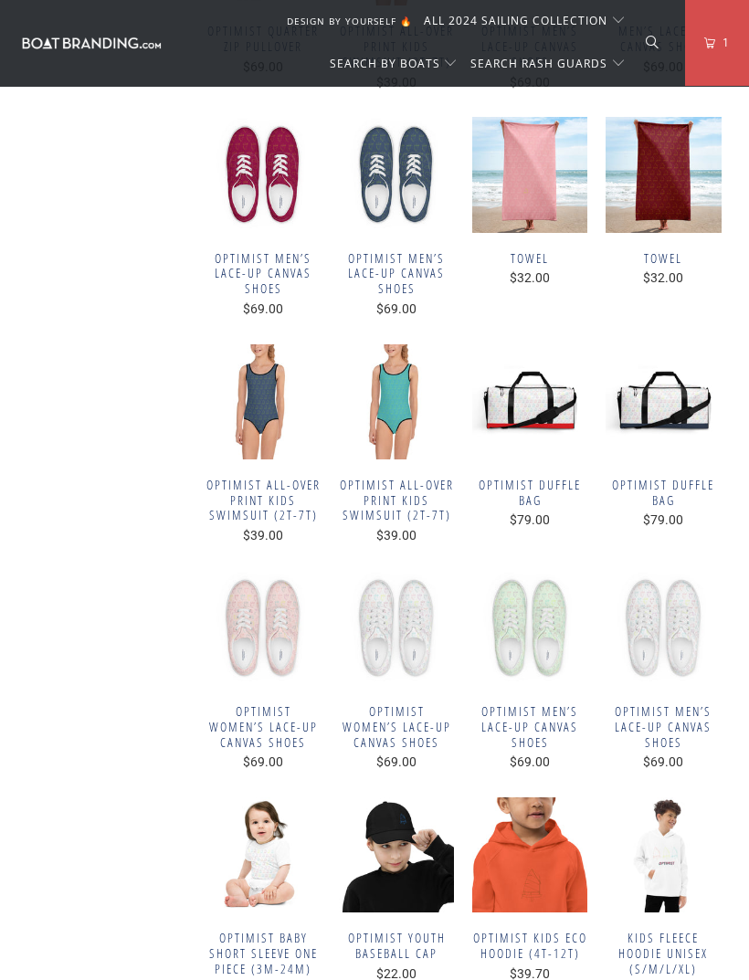
scroll to position [4327, 0]
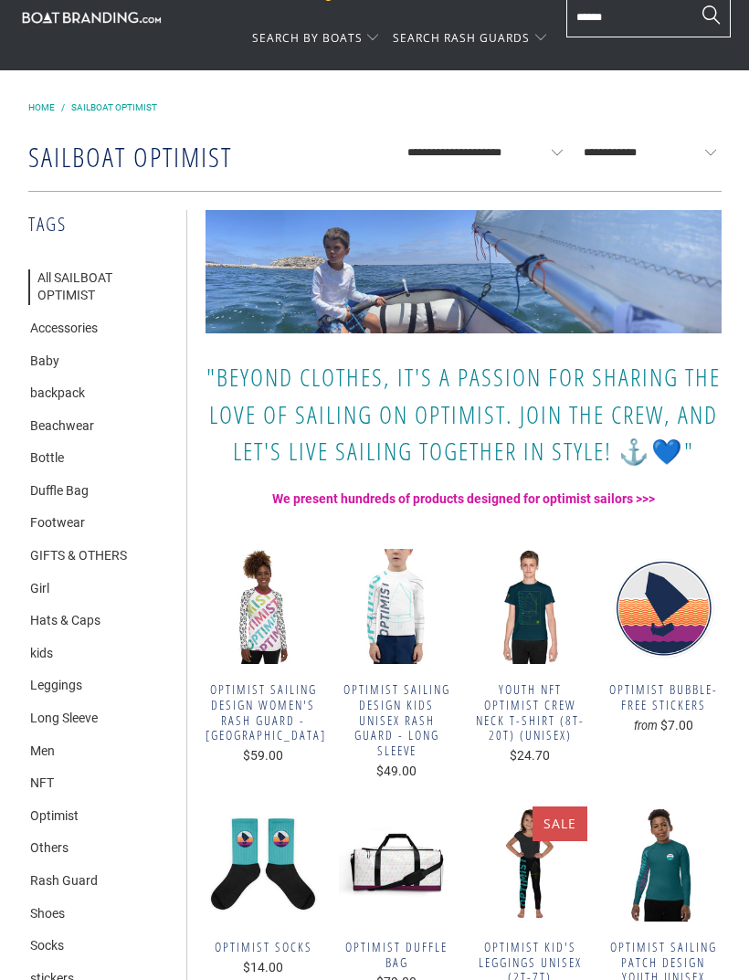
scroll to position [0, 0]
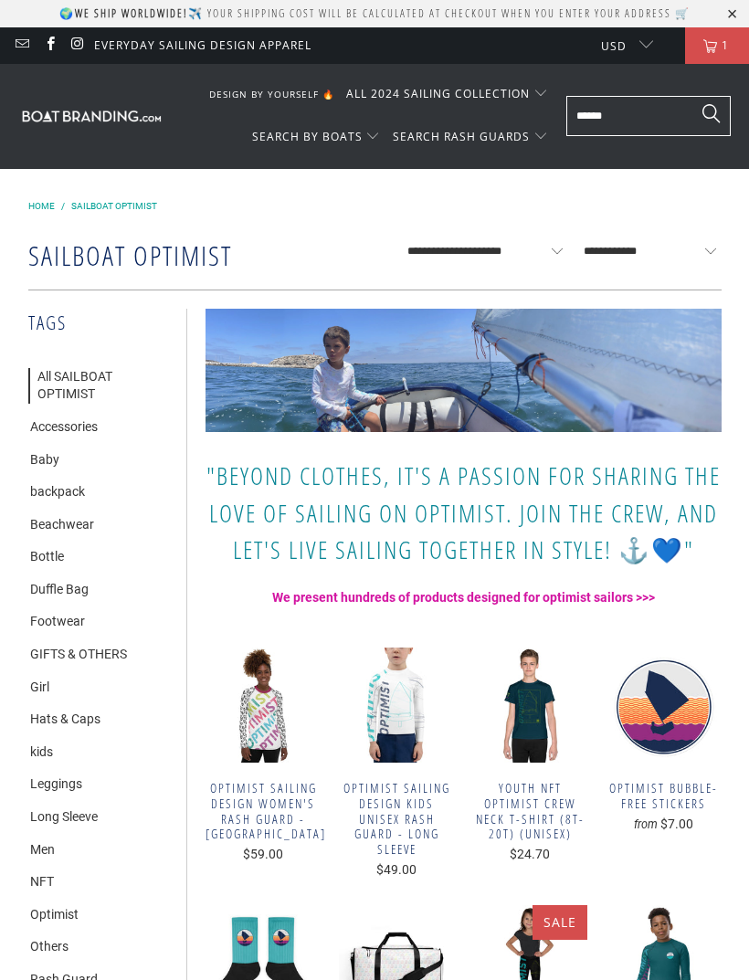
click at [622, 110] on input "text" at bounding box center [648, 116] width 164 height 40
type input "****"
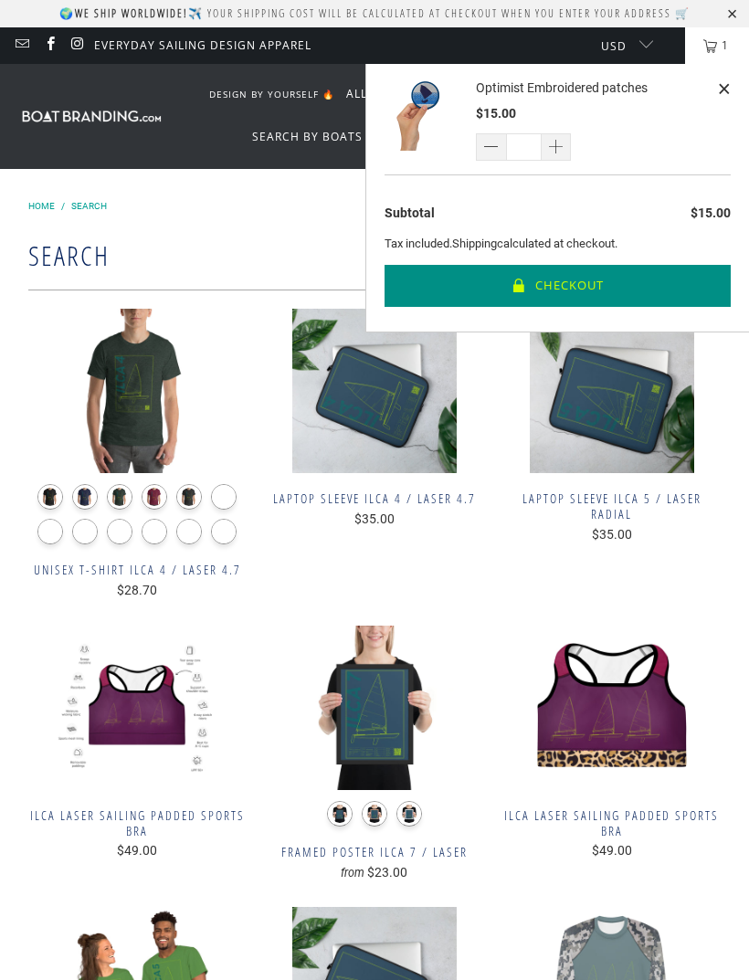
click at [602, 291] on button "Checkout" at bounding box center [557, 286] width 346 height 43
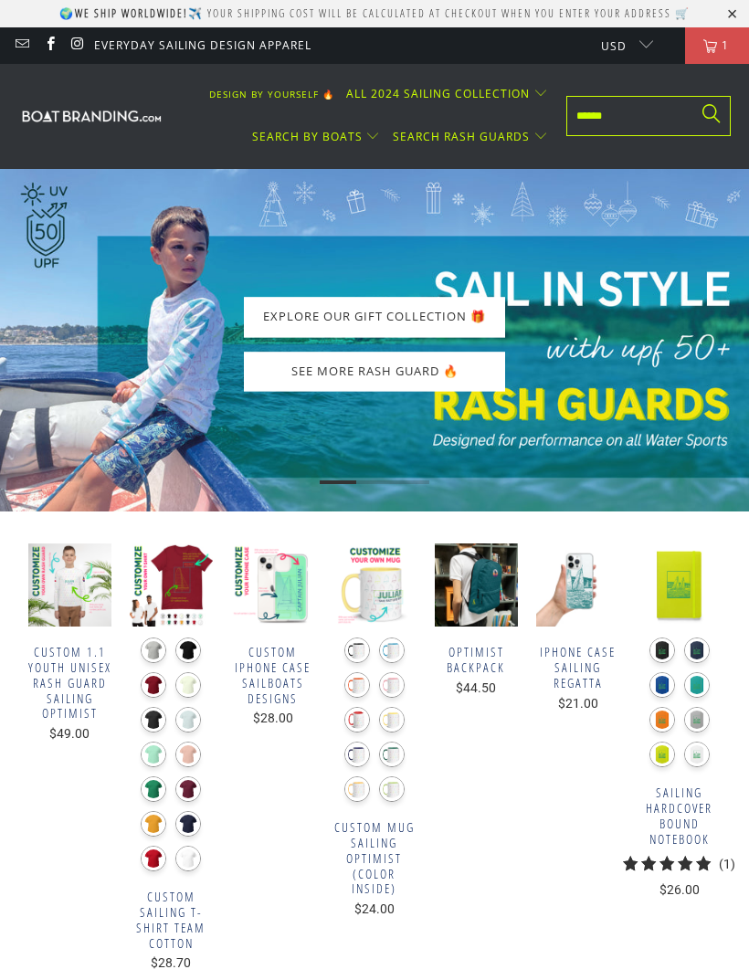
click at [85, 49] on link at bounding box center [77, 45] width 16 height 16
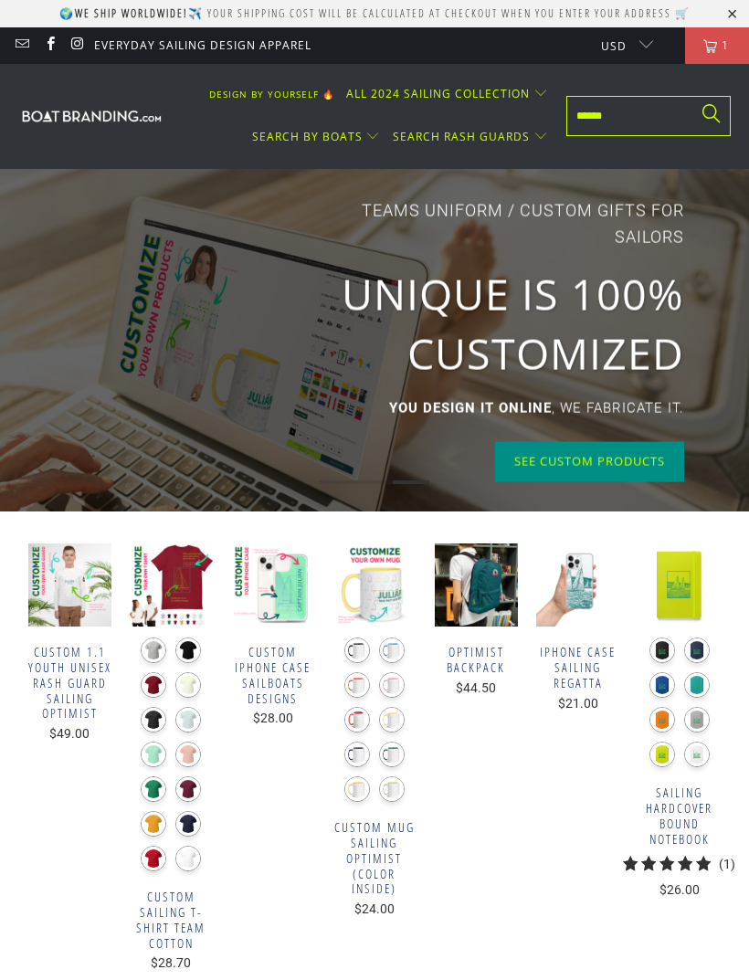
click at [582, 664] on span "iPhone Case Sailing Regatta" at bounding box center [577, 668] width 83 height 46
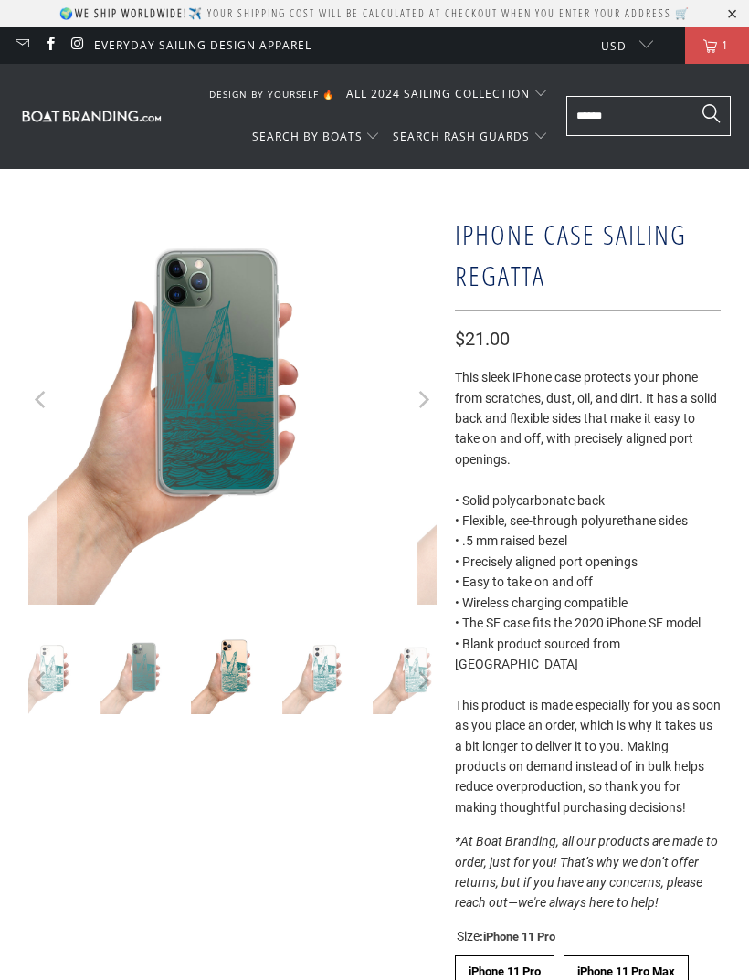
click at [236, 666] on img at bounding box center [231, 672] width 81 height 81
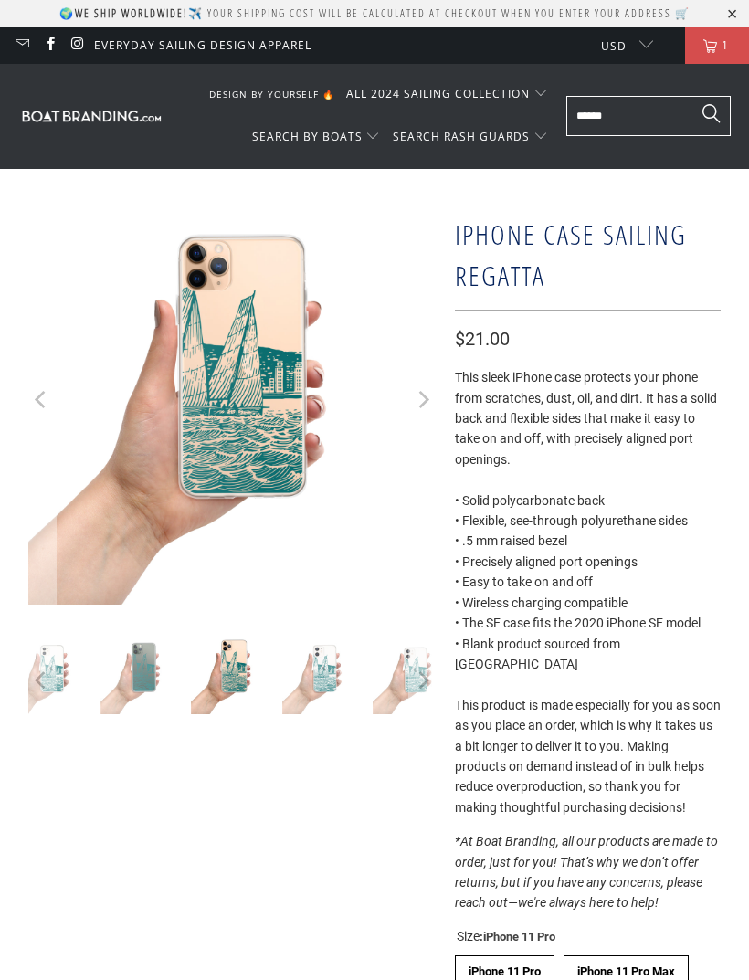
click at [96, 118] on img at bounding box center [91, 115] width 146 height 17
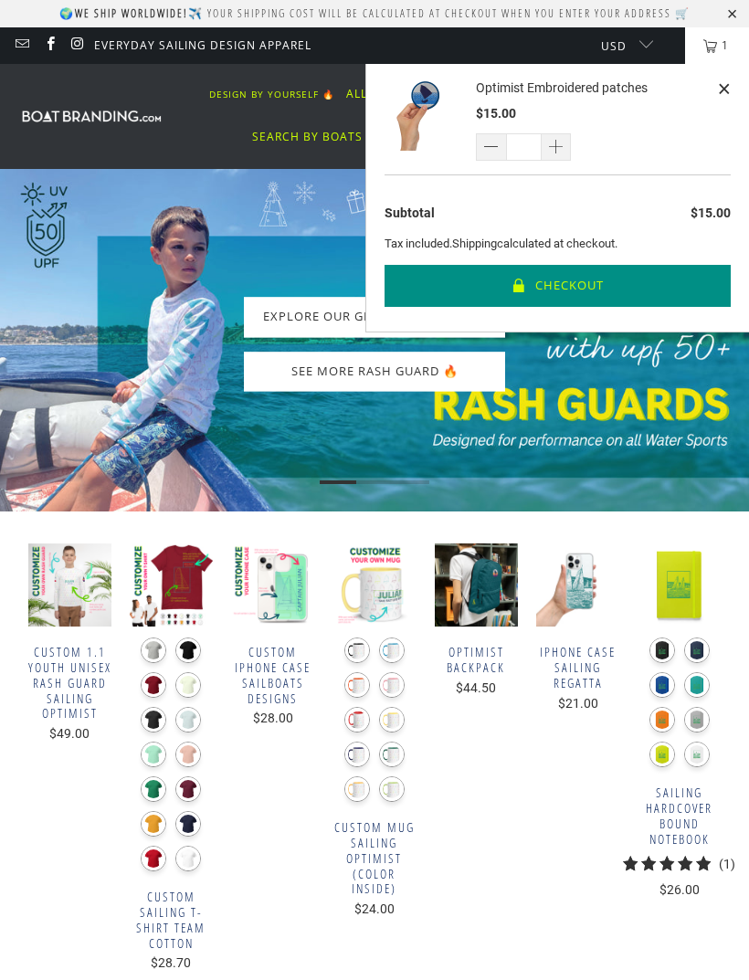
click at [557, 272] on button "Checkout" at bounding box center [557, 286] width 346 height 43
